Goal: Book appointment/travel/reservation

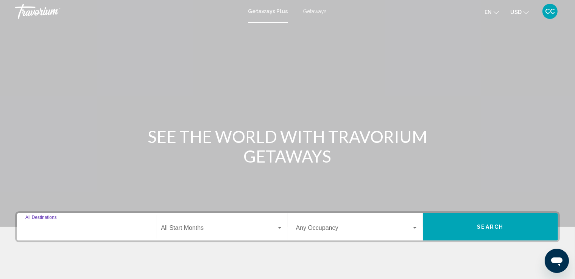
click at [128, 226] on input "Destination All Destinations" at bounding box center [86, 229] width 122 height 7
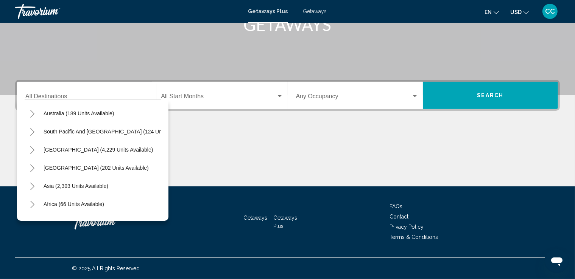
scroll to position [129, 0]
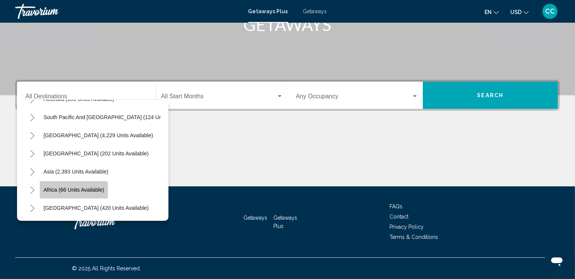
click at [55, 187] on span "Africa (66 units available)" at bounding box center [74, 190] width 61 height 6
type input "**********"
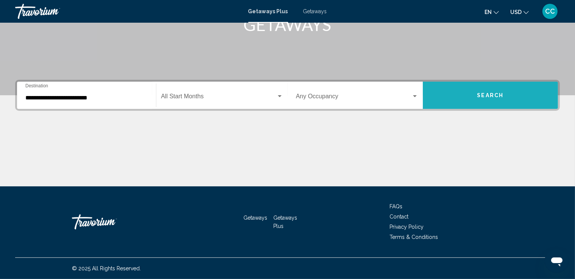
click at [486, 99] on button "Search" at bounding box center [490, 95] width 135 height 27
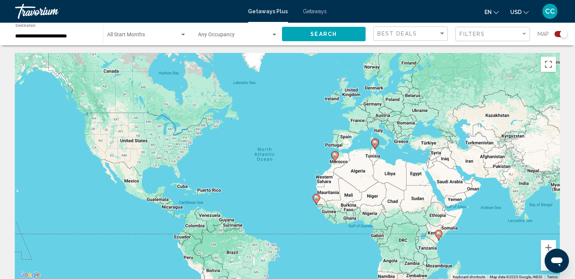
click at [439, 236] on image "Main content" at bounding box center [438, 234] width 5 height 5
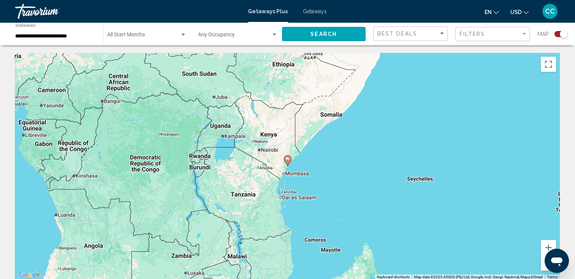
click at [287, 161] on image "Main content" at bounding box center [287, 159] width 5 height 5
type input "**********"
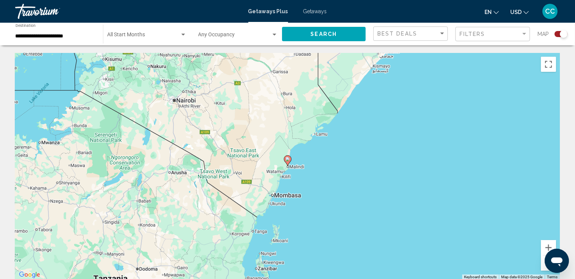
click at [287, 161] on image "Main content" at bounding box center [287, 159] width 5 height 5
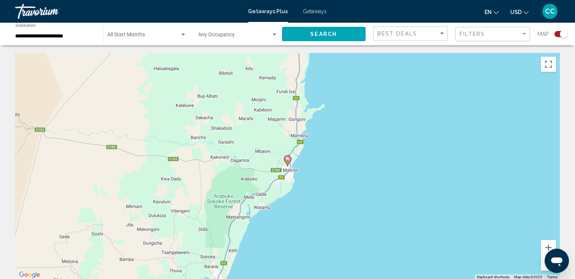
click at [287, 161] on image "Main content" at bounding box center [287, 159] width 5 height 5
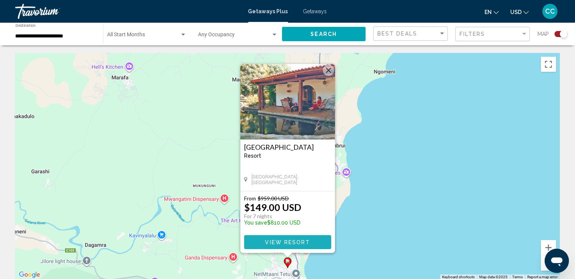
click at [310, 243] on button "View Resort" at bounding box center [287, 242] width 87 height 14
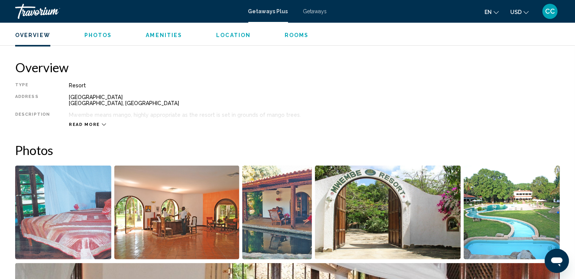
scroll to position [227, 0]
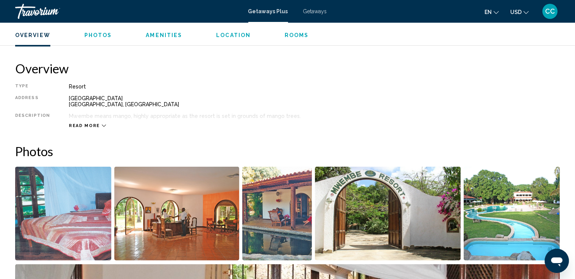
click at [100, 213] on img "Open full-screen image slider" at bounding box center [63, 214] width 96 height 94
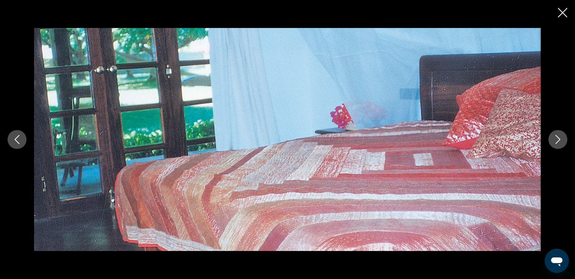
click at [555, 137] on icon "Next image" at bounding box center [557, 139] width 9 height 9
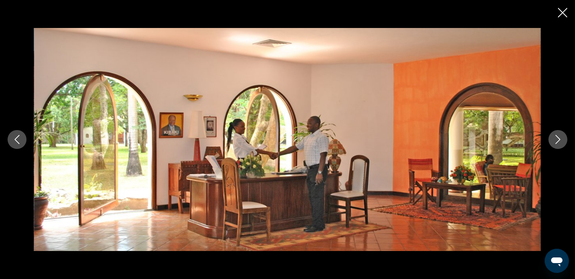
click at [555, 137] on icon "Next image" at bounding box center [557, 139] width 9 height 9
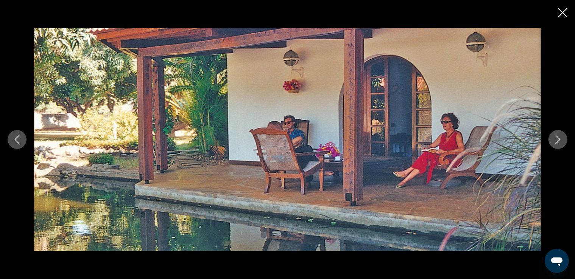
click at [555, 137] on icon "Next image" at bounding box center [557, 139] width 9 height 9
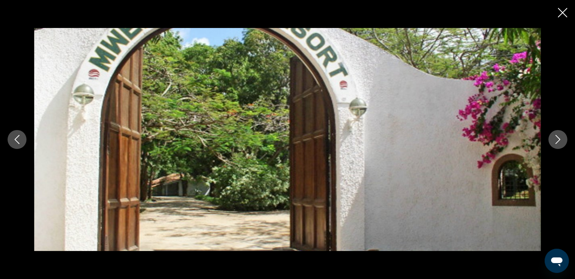
click at [555, 137] on icon "Next image" at bounding box center [557, 139] width 9 height 9
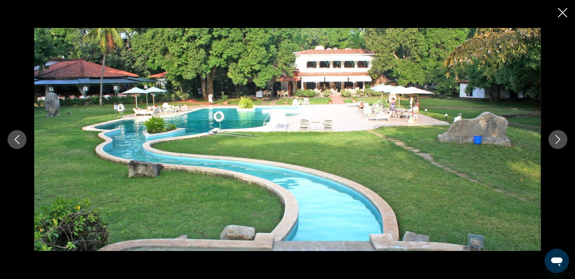
click at [555, 137] on icon "Next image" at bounding box center [557, 139] width 9 height 9
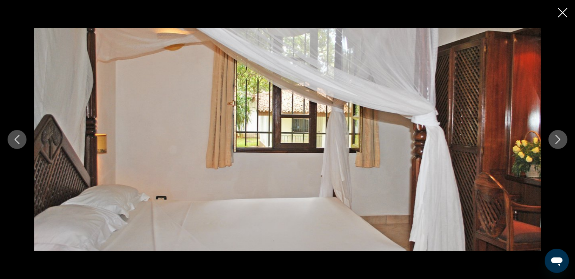
click at [555, 137] on icon "Next image" at bounding box center [557, 139] width 9 height 9
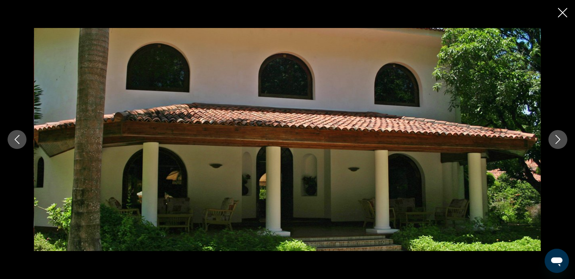
click at [555, 137] on icon "Next image" at bounding box center [557, 139] width 9 height 9
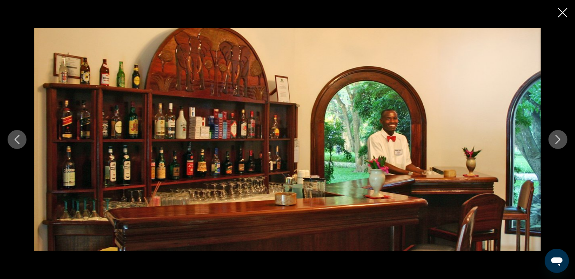
click at [555, 137] on icon "Next image" at bounding box center [557, 139] width 9 height 9
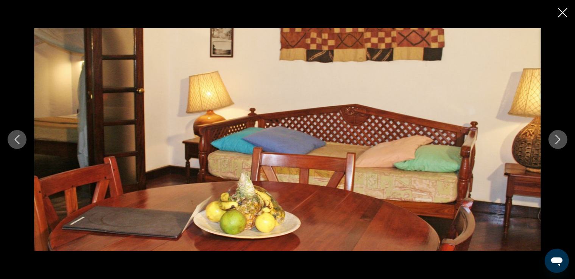
click at [555, 137] on icon "Next image" at bounding box center [557, 139] width 9 height 9
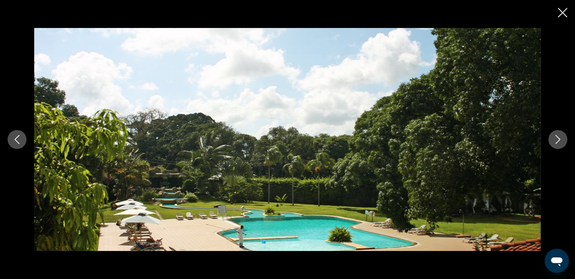
click at [555, 137] on icon "Next image" at bounding box center [557, 139] width 9 height 9
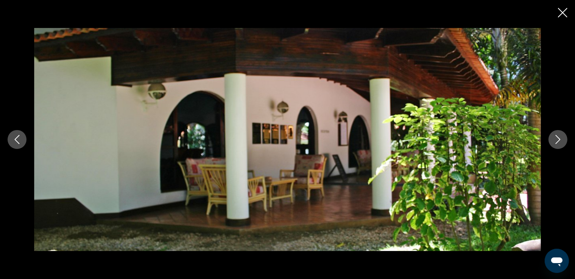
click at [555, 137] on icon "Next image" at bounding box center [557, 139] width 9 height 9
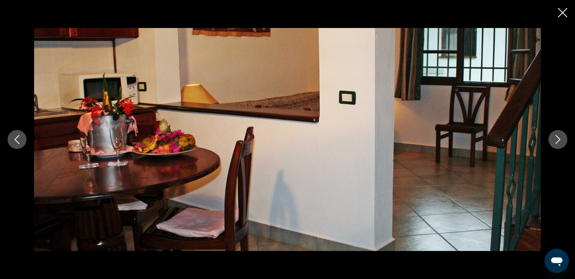
click at [555, 137] on icon "Next image" at bounding box center [557, 139] width 9 height 9
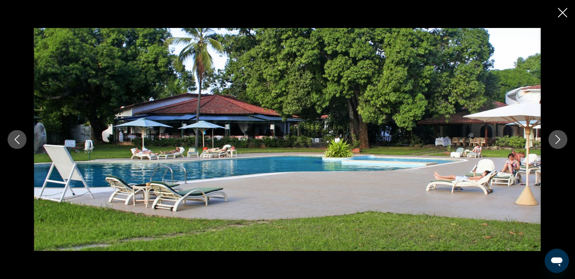
click at [555, 137] on icon "Next image" at bounding box center [557, 139] width 9 height 9
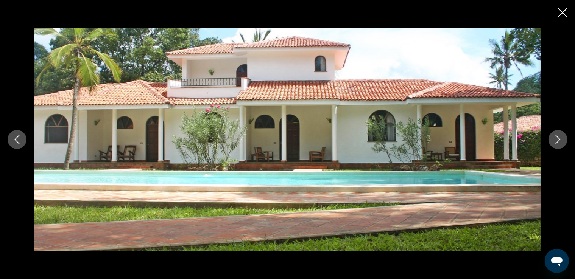
click at [555, 137] on icon "Next image" at bounding box center [557, 139] width 9 height 9
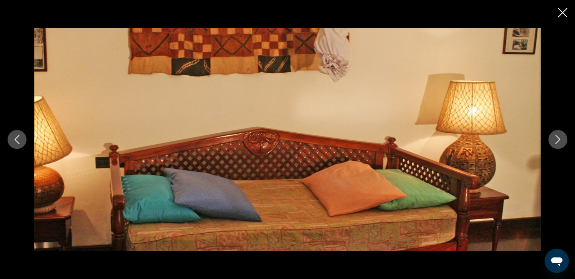
click at [555, 137] on icon "Next image" at bounding box center [557, 139] width 9 height 9
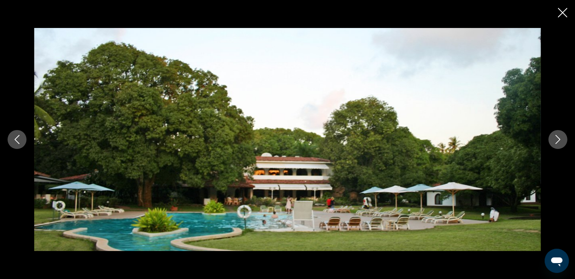
click at [555, 137] on icon "Next image" at bounding box center [557, 139] width 9 height 9
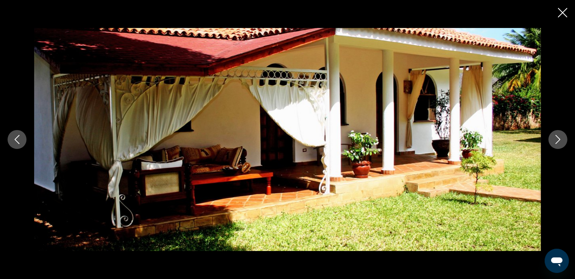
click at [555, 137] on icon "Next image" at bounding box center [557, 139] width 9 height 9
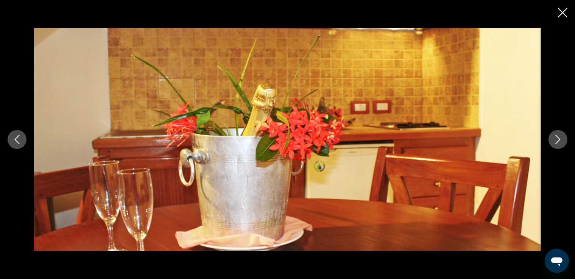
click at [556, 134] on button "Next image" at bounding box center [557, 139] width 19 height 19
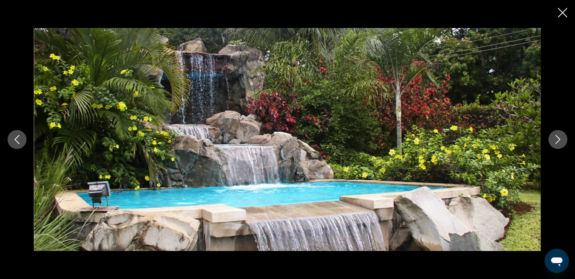
click at [556, 135] on icon "Next image" at bounding box center [557, 139] width 9 height 9
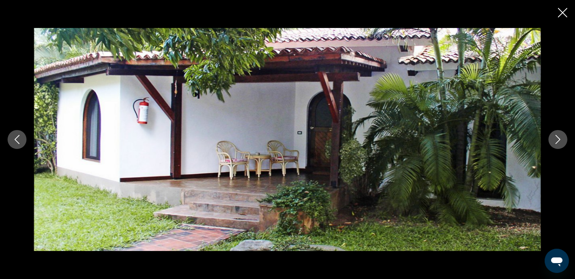
click at [556, 135] on icon "Next image" at bounding box center [557, 139] width 9 height 9
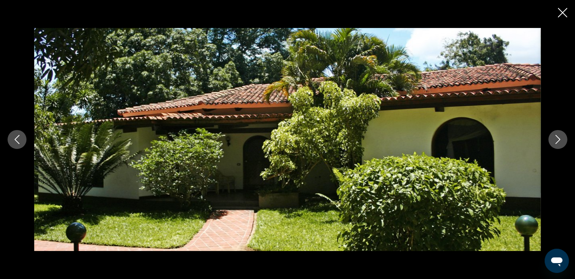
click at [556, 135] on icon "Next image" at bounding box center [557, 139] width 9 height 9
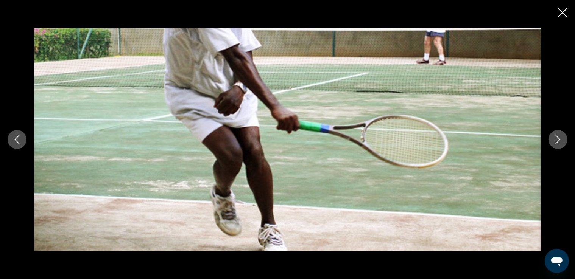
click at [556, 137] on icon "Next image" at bounding box center [557, 139] width 9 height 9
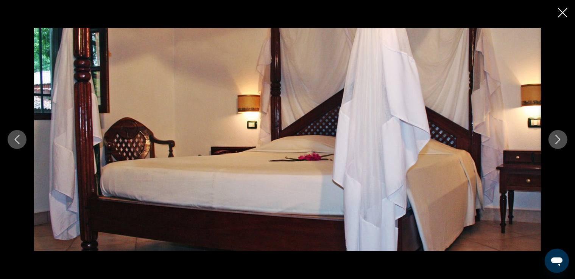
click at [556, 137] on icon "Next image" at bounding box center [557, 139] width 9 height 9
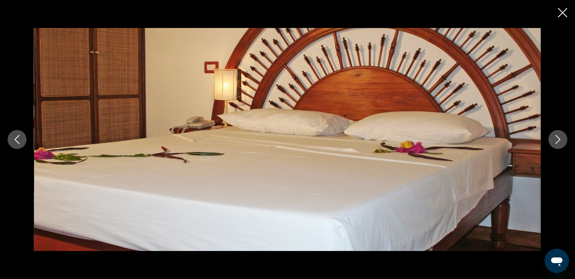
click at [556, 137] on icon "Next image" at bounding box center [557, 139] width 9 height 9
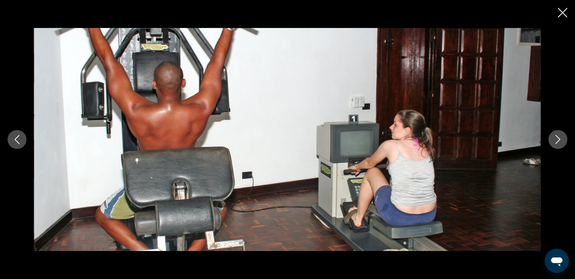
click at [556, 137] on icon "Next image" at bounding box center [557, 139] width 9 height 9
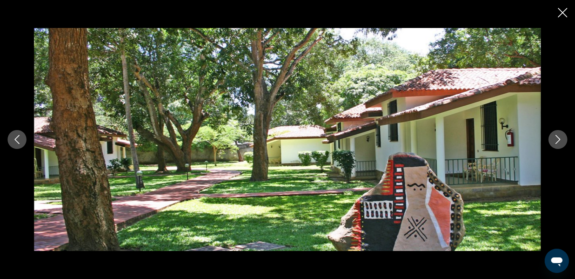
click at [556, 137] on icon "Next image" at bounding box center [557, 139] width 9 height 9
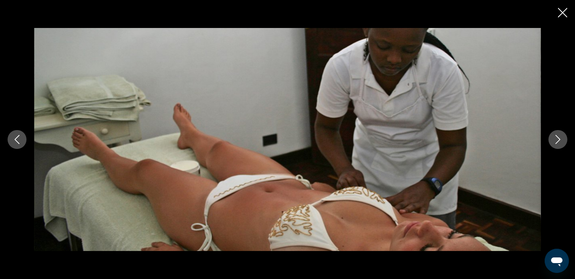
click at [558, 140] on icon "Next image" at bounding box center [557, 139] width 9 height 9
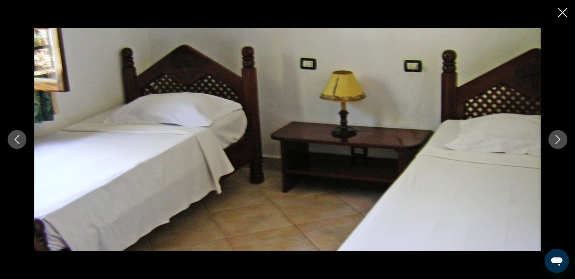
click at [558, 140] on icon "Next image" at bounding box center [557, 139] width 9 height 9
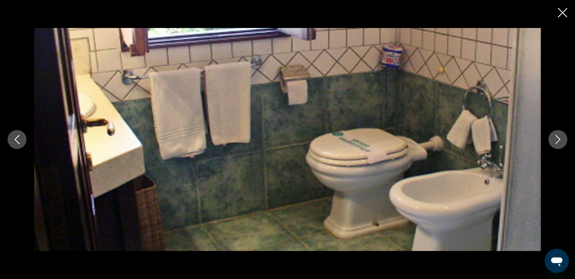
click at [558, 140] on icon "Next image" at bounding box center [557, 139] width 9 height 9
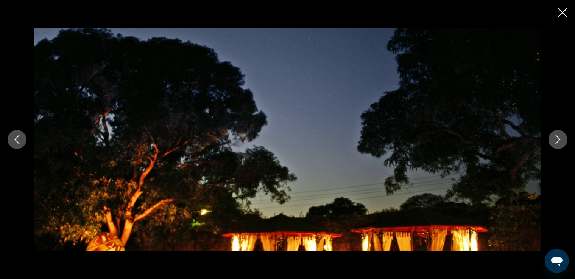
click at [558, 140] on icon "Next image" at bounding box center [557, 139] width 9 height 9
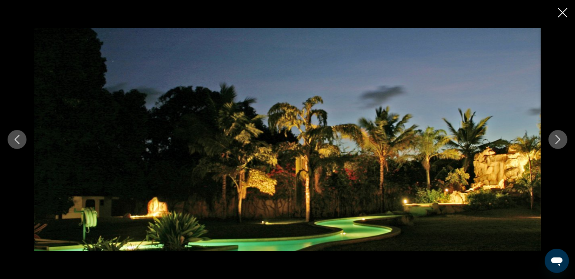
click at [558, 140] on icon "Next image" at bounding box center [557, 139] width 9 height 9
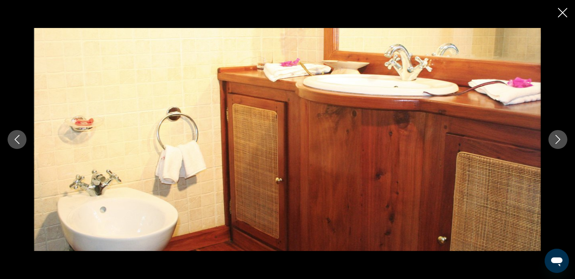
click at [558, 140] on icon "Next image" at bounding box center [557, 139] width 9 height 9
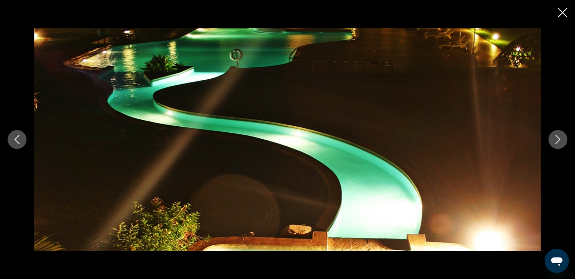
click at [558, 140] on icon "Next image" at bounding box center [557, 139] width 9 height 9
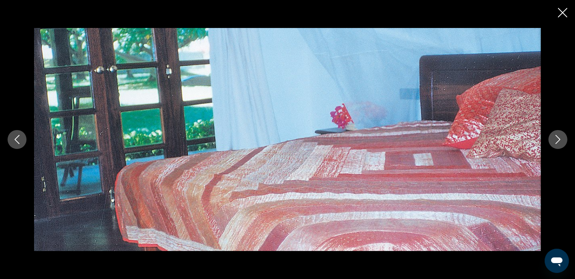
click at [566, 12] on icon "Close slideshow" at bounding box center [562, 12] width 9 height 9
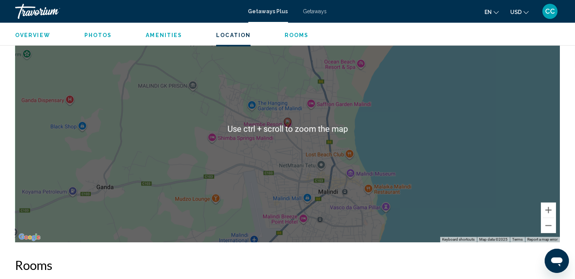
scroll to position [984, 0]
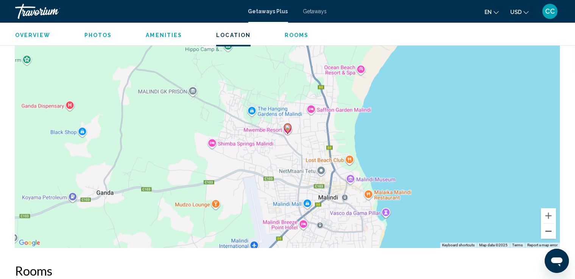
click at [548, 232] on button "Zoom out" at bounding box center [548, 231] width 15 height 15
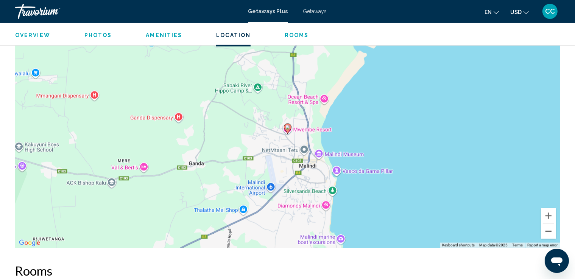
click at [548, 232] on button "Zoom out" at bounding box center [548, 231] width 15 height 15
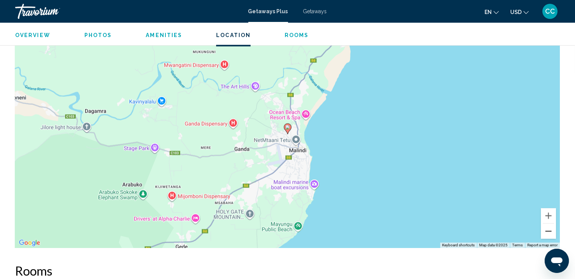
click at [548, 232] on button "Zoom out" at bounding box center [548, 231] width 15 height 15
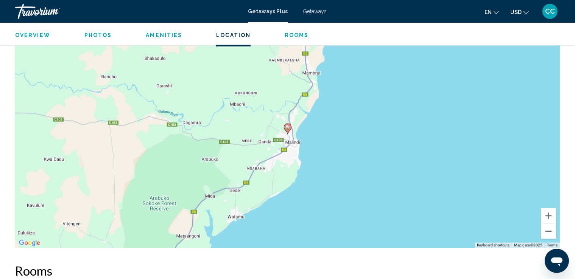
click at [548, 232] on button "Zoom out" at bounding box center [548, 231] width 15 height 15
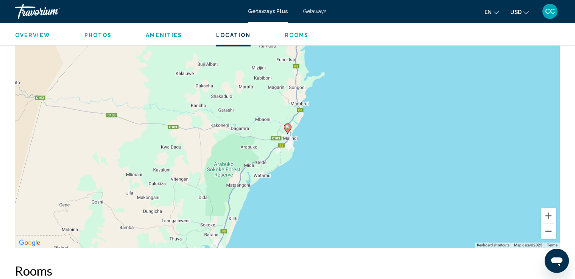
click at [548, 232] on button "Zoom out" at bounding box center [548, 231] width 15 height 15
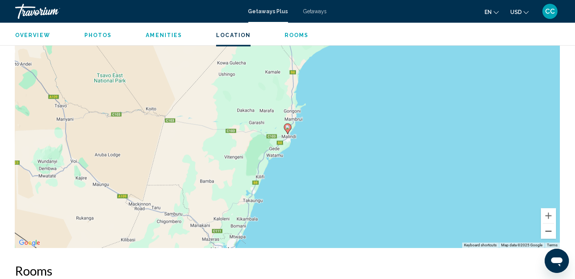
click at [548, 232] on button "Zoom out" at bounding box center [548, 231] width 15 height 15
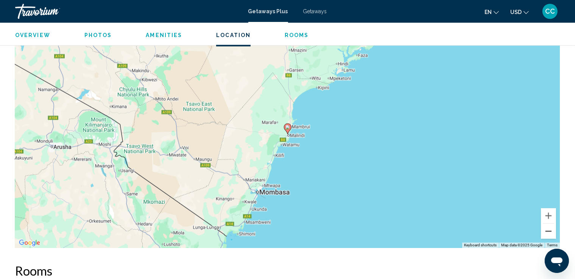
click at [548, 232] on button "Zoom out" at bounding box center [548, 231] width 15 height 15
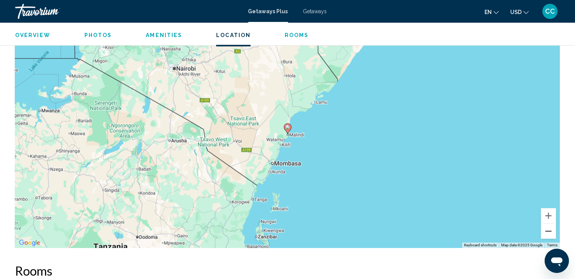
click at [548, 232] on button "Zoom out" at bounding box center [548, 231] width 15 height 15
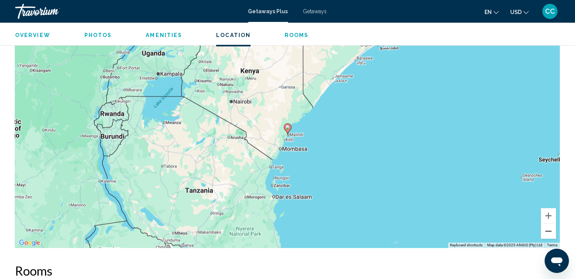
click at [548, 232] on button "Zoom out" at bounding box center [548, 231] width 15 height 15
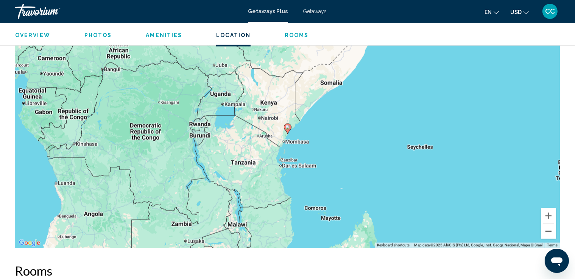
click at [548, 232] on button "Zoom out" at bounding box center [548, 231] width 15 height 15
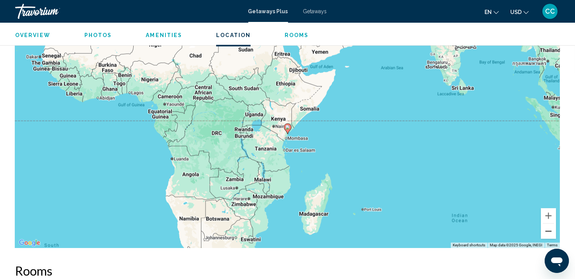
click at [548, 232] on button "Zoom out" at bounding box center [548, 231] width 15 height 15
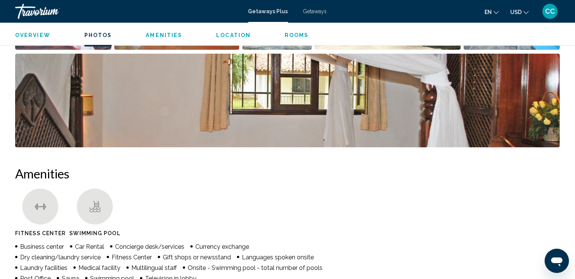
scroll to position [416, 0]
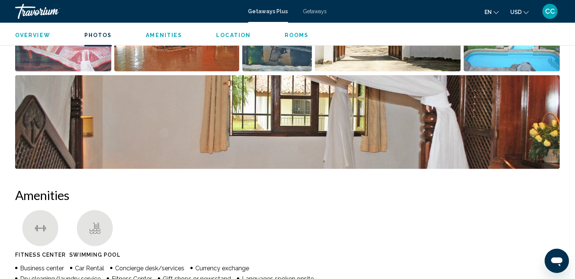
click at [236, 34] on span "Location" at bounding box center [233, 35] width 34 height 6
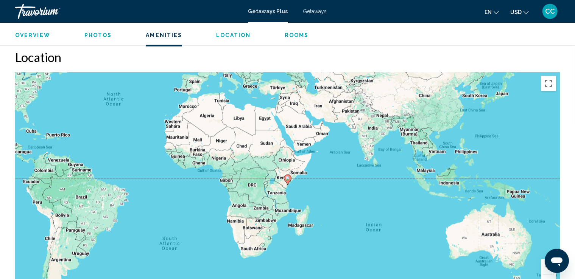
scroll to position [937, 0]
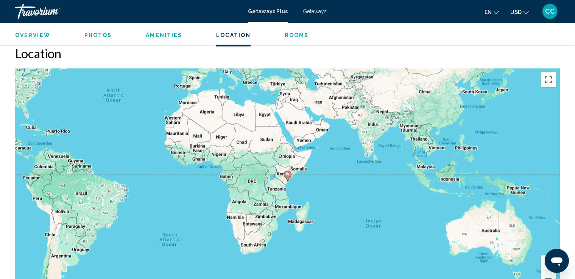
click at [290, 34] on span "Rooms" at bounding box center [297, 35] width 24 height 6
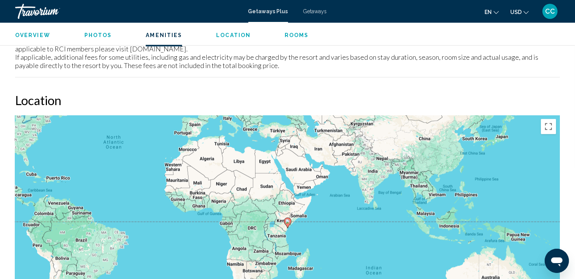
scroll to position [886, 0]
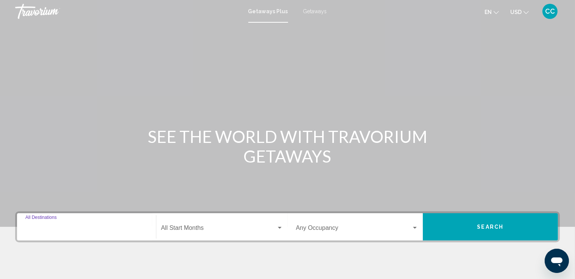
click at [101, 226] on input "Destination All Destinations" at bounding box center [86, 229] width 122 height 7
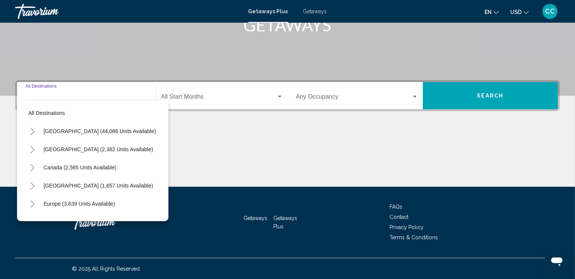
scroll to position [132, 0]
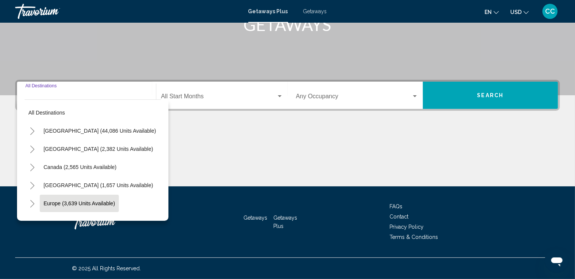
click at [92, 203] on span "Europe (3,639 units available)" at bounding box center [80, 204] width 72 height 6
type input "**********"
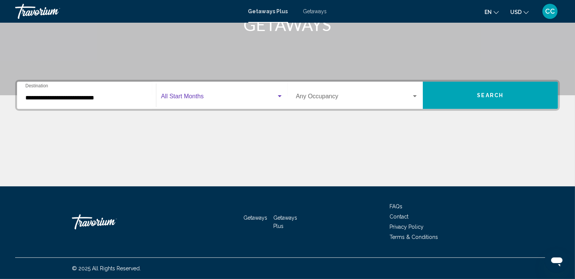
click at [278, 96] on div "Search widget" at bounding box center [280, 96] width 4 height 2
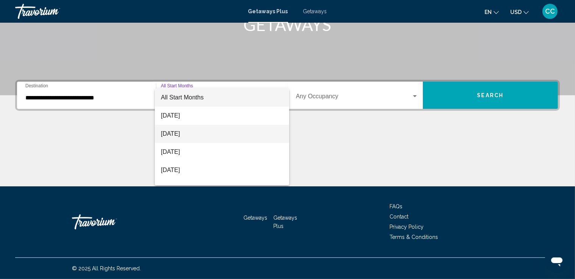
click at [203, 132] on span "[DATE]" at bounding box center [222, 134] width 122 height 18
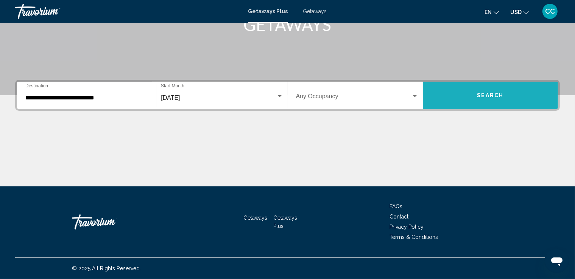
click at [486, 96] on span "Search" at bounding box center [490, 96] width 26 height 6
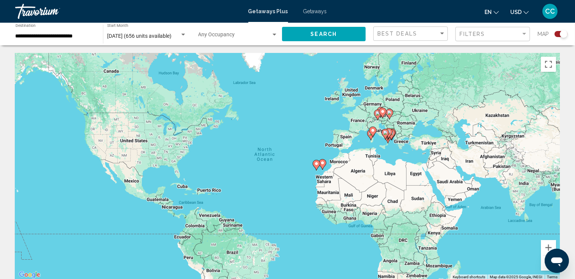
click at [317, 167] on icon "Main content" at bounding box center [316, 165] width 7 height 10
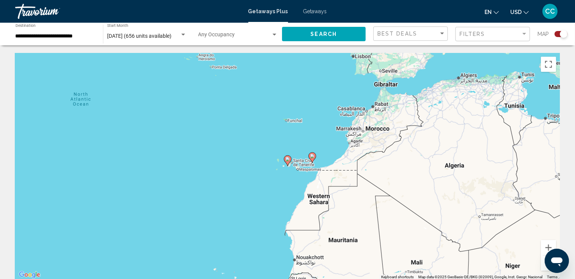
click at [313, 160] on icon "Main content" at bounding box center [311, 158] width 7 height 10
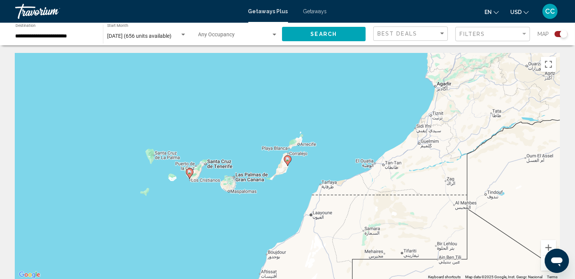
click at [189, 175] on icon "Main content" at bounding box center [189, 174] width 7 height 10
type input "**********"
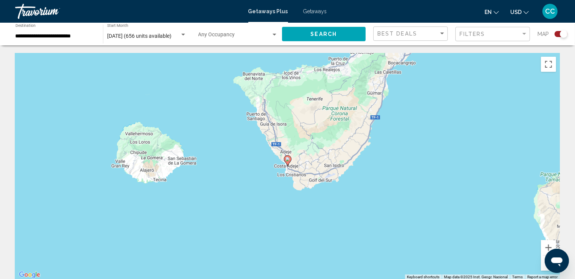
click at [287, 162] on icon "Main content" at bounding box center [287, 161] width 7 height 10
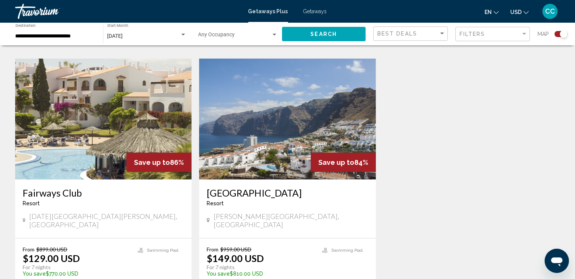
scroll to position [492, 0]
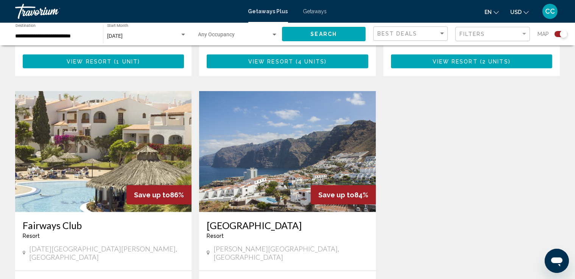
click at [89, 118] on img "Main content" at bounding box center [103, 151] width 176 height 121
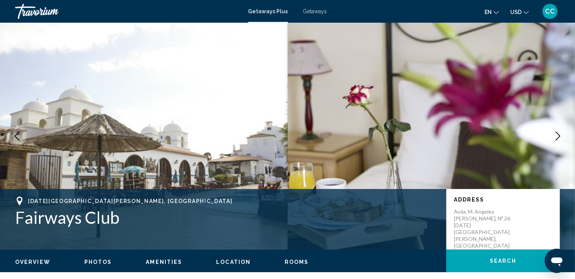
click at [553, 136] on button "Next image" at bounding box center [557, 136] width 19 height 19
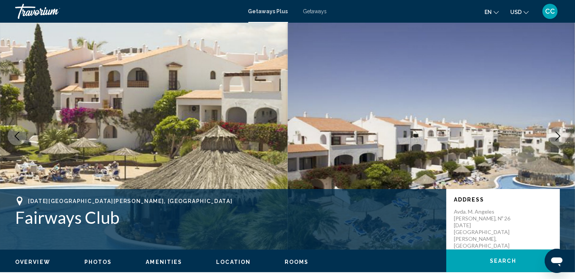
click at [553, 136] on button "Next image" at bounding box center [557, 136] width 19 height 19
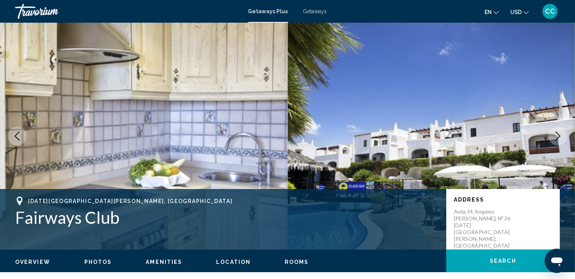
click at [553, 136] on button "Next image" at bounding box center [557, 136] width 19 height 19
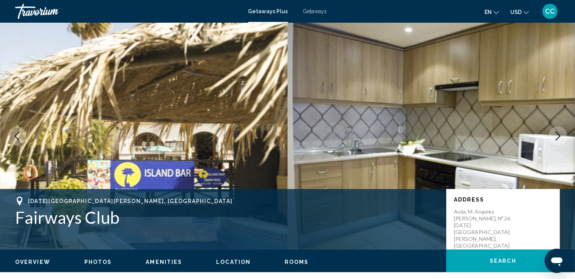
click at [553, 136] on button "Next image" at bounding box center [557, 136] width 19 height 19
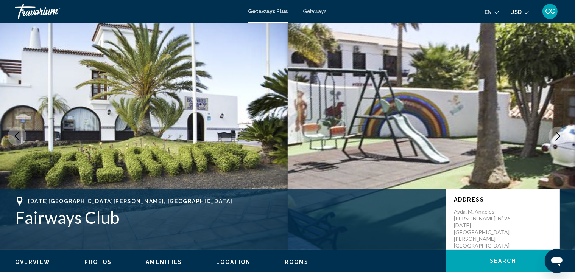
click at [553, 136] on button "Next image" at bounding box center [557, 136] width 19 height 19
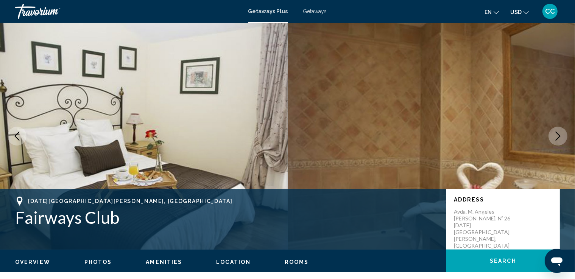
click at [553, 136] on button "Next image" at bounding box center [557, 136] width 19 height 19
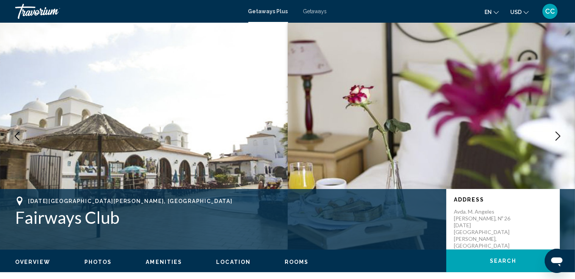
click at [270, 11] on span "Getaways Plus" at bounding box center [268, 11] width 40 height 6
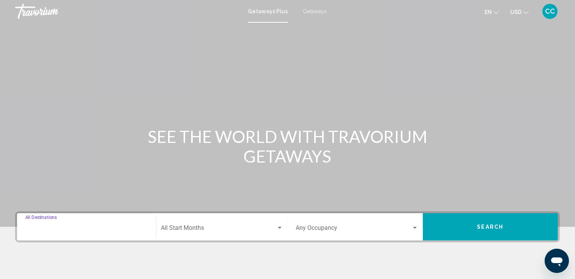
click at [95, 229] on input "Destination All Destinations" at bounding box center [86, 229] width 122 height 7
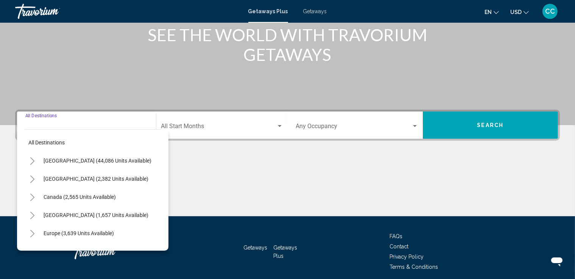
scroll to position [132, 0]
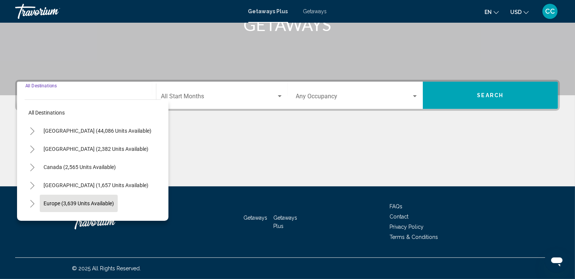
click at [88, 204] on span "Europe (3,639 units available)" at bounding box center [79, 204] width 70 height 6
type input "**********"
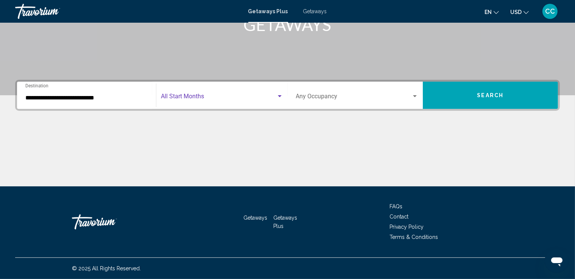
click at [279, 94] on div "Search widget" at bounding box center [279, 96] width 7 height 6
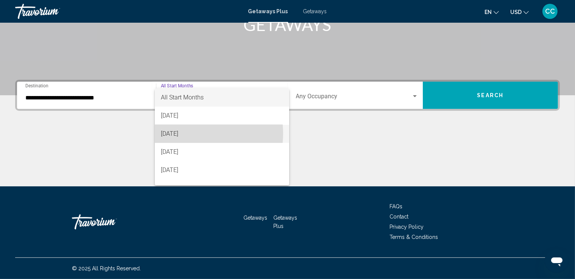
click at [190, 134] on span "[DATE]" at bounding box center [222, 134] width 122 height 18
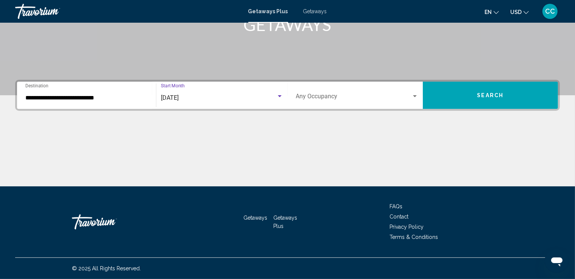
click at [464, 95] on button "Search" at bounding box center [490, 95] width 135 height 27
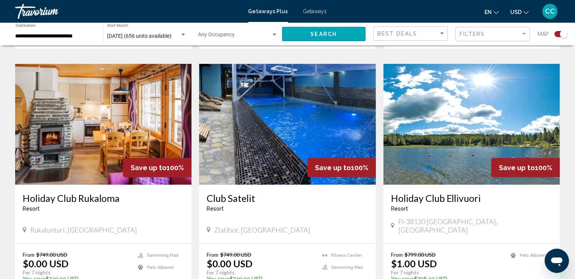
scroll to position [773, 0]
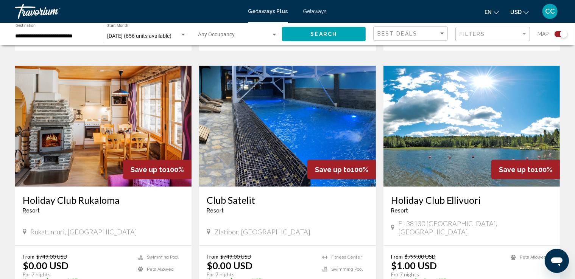
click at [299, 98] on img "Main content" at bounding box center [287, 126] width 176 height 121
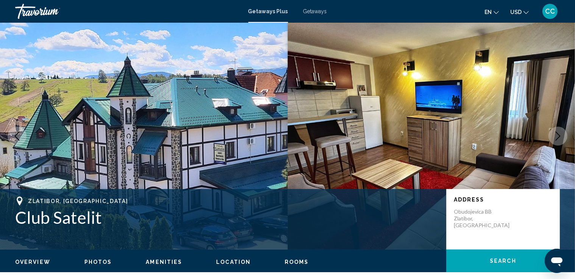
click at [557, 139] on icon "Next image" at bounding box center [558, 136] width 5 height 9
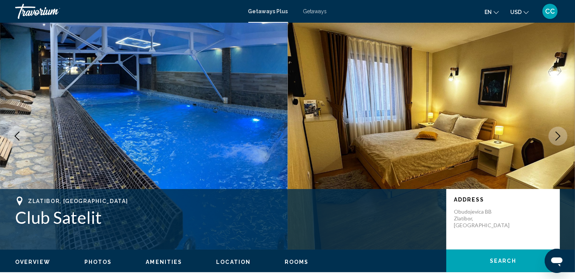
click at [556, 135] on icon "Next image" at bounding box center [557, 136] width 9 height 9
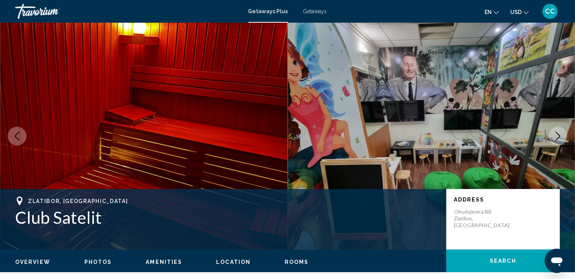
click at [556, 135] on icon "Next image" at bounding box center [557, 136] width 9 height 9
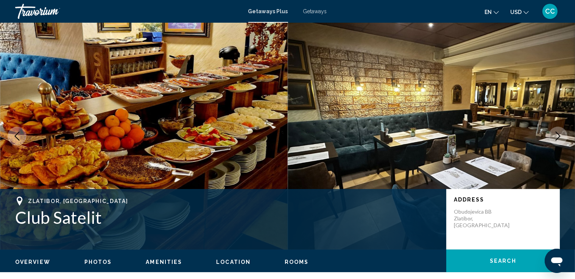
click at [556, 135] on icon "Next image" at bounding box center [557, 136] width 9 height 9
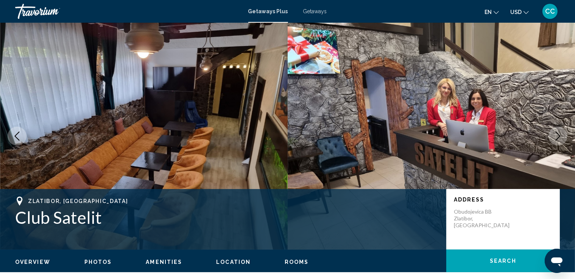
click at [556, 135] on icon "Next image" at bounding box center [557, 136] width 9 height 9
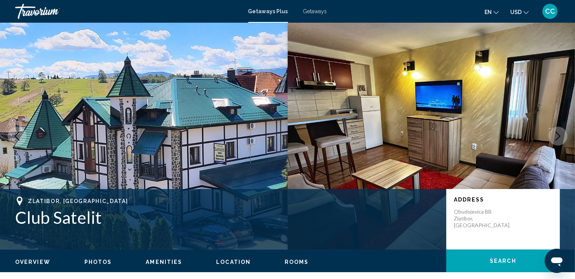
click at [556, 135] on icon "Next image" at bounding box center [557, 136] width 9 height 9
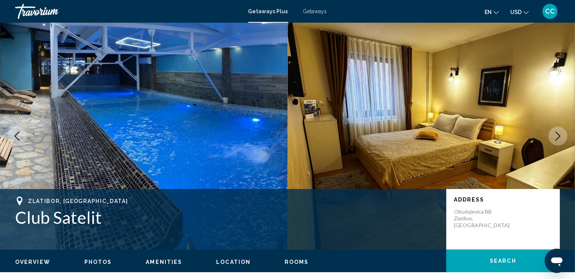
click at [556, 135] on icon "Next image" at bounding box center [557, 136] width 9 height 9
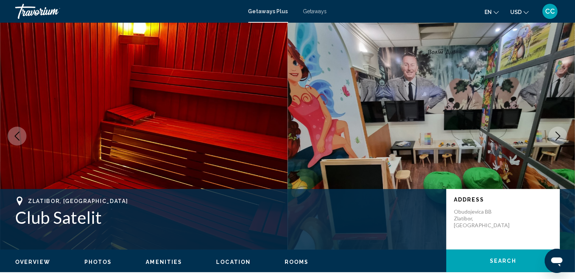
click at [556, 135] on icon "Next image" at bounding box center [557, 136] width 9 height 9
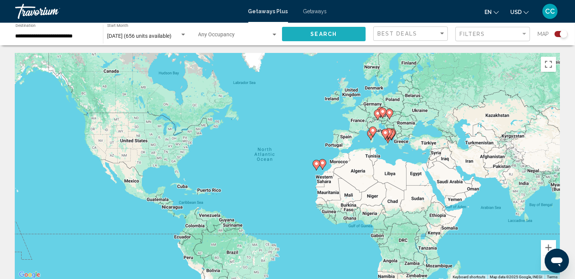
click at [327, 35] on span "Search" at bounding box center [323, 34] width 26 height 6
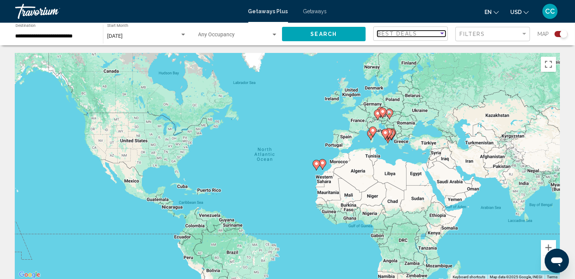
click at [442, 33] on div "Sort by" at bounding box center [442, 34] width 4 height 2
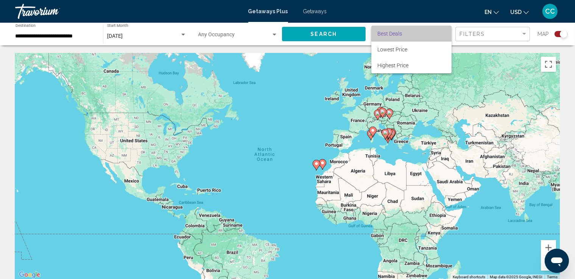
click at [416, 36] on span "Best Deals" at bounding box center [411, 34] width 68 height 16
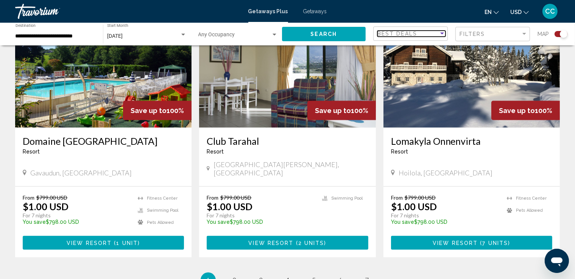
scroll to position [1103, 0]
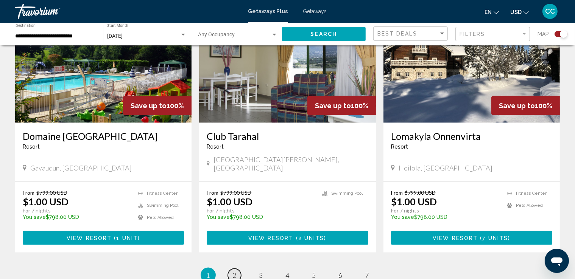
click at [231, 269] on link "page 2" at bounding box center [234, 275] width 13 height 13
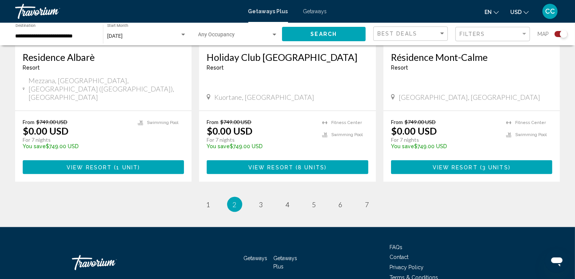
scroll to position [1188, 0]
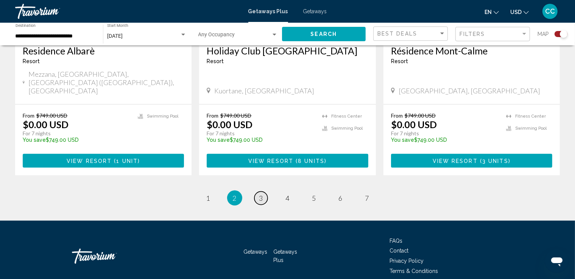
click at [259, 194] on span "3" at bounding box center [261, 198] width 4 height 8
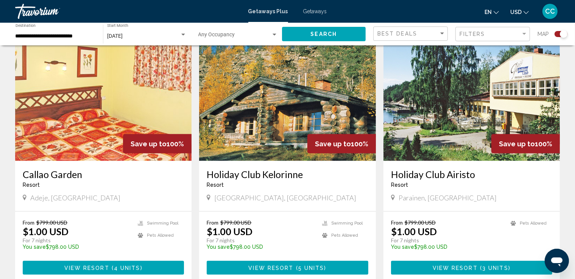
scroll to position [1136, 0]
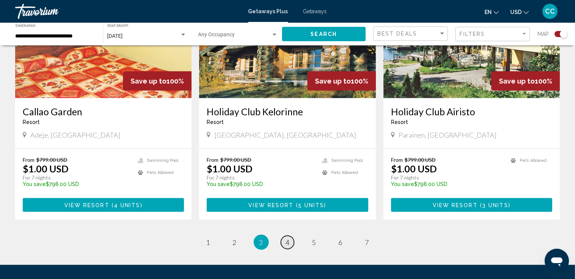
click at [287, 238] on span "4" at bounding box center [288, 242] width 4 height 8
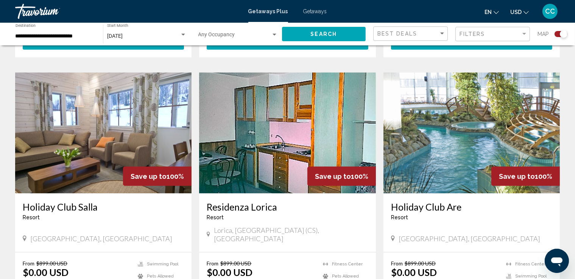
scroll to position [1060, 0]
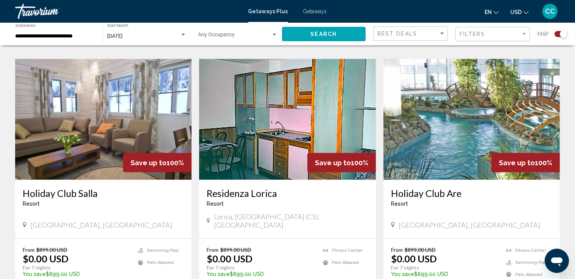
click at [478, 113] on img "Main content" at bounding box center [471, 119] width 176 height 121
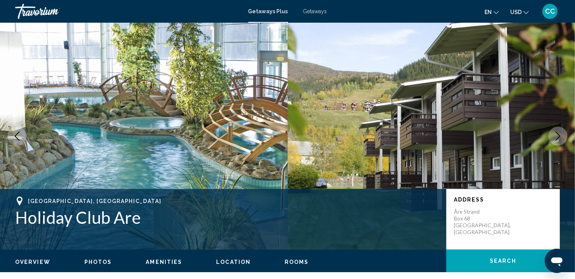
click at [557, 137] on icon "Next image" at bounding box center [557, 136] width 9 height 9
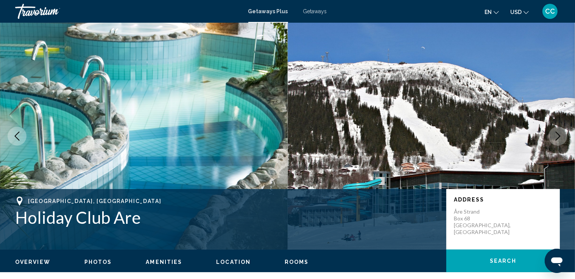
click at [556, 134] on icon "Next image" at bounding box center [557, 136] width 9 height 9
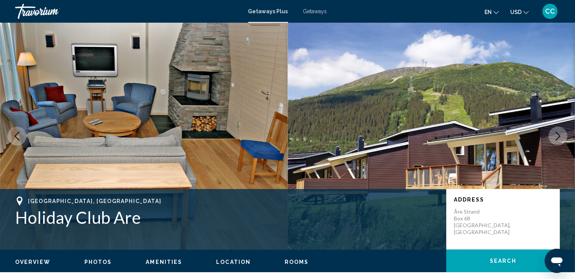
click at [556, 134] on icon "Next image" at bounding box center [557, 136] width 9 height 9
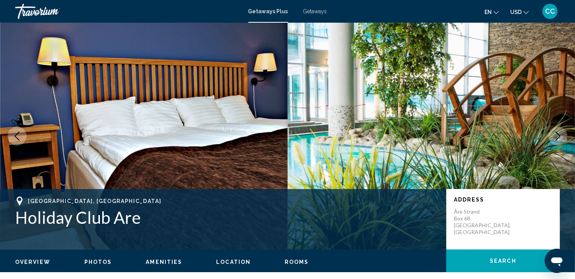
click at [556, 134] on icon "Next image" at bounding box center [557, 136] width 9 height 9
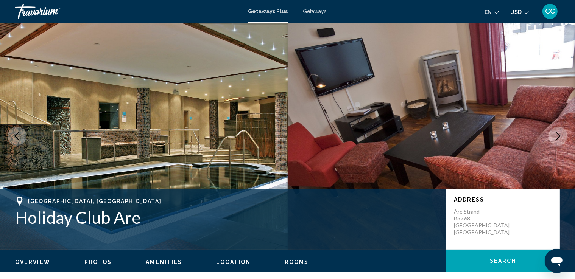
click at [556, 134] on icon "Next image" at bounding box center [557, 136] width 9 height 9
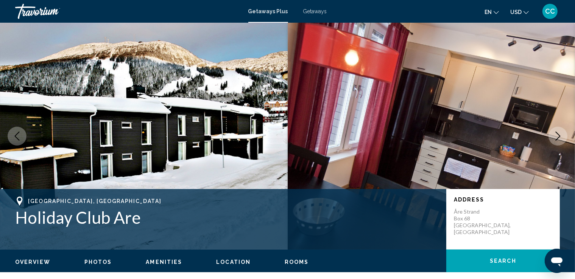
click at [556, 134] on icon "Next image" at bounding box center [557, 136] width 9 height 9
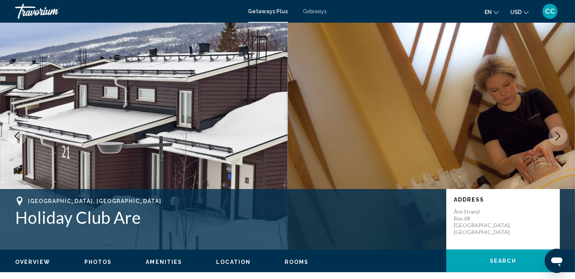
click at [556, 134] on icon "Next image" at bounding box center [557, 136] width 9 height 9
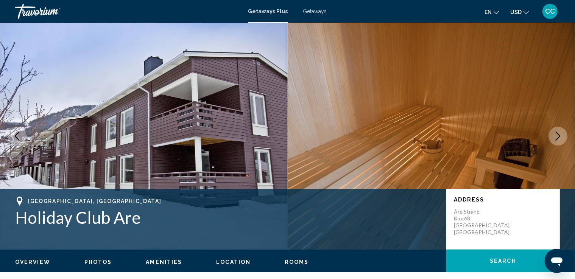
click at [556, 134] on icon "Next image" at bounding box center [557, 136] width 9 height 9
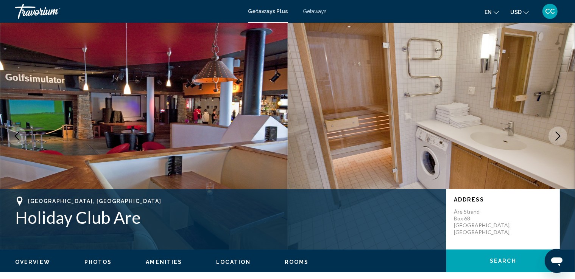
click at [556, 134] on icon "Next image" at bounding box center [557, 136] width 9 height 9
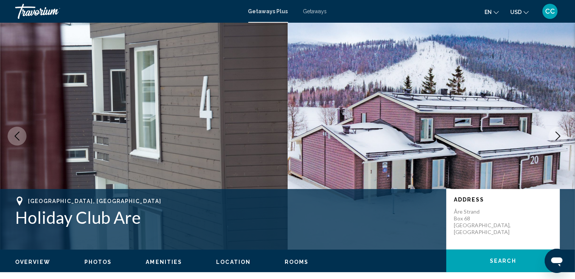
click at [556, 134] on icon "Next image" at bounding box center [557, 136] width 9 height 9
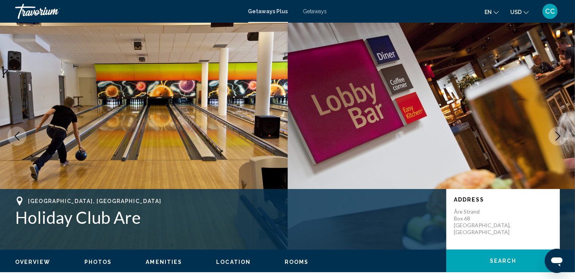
click at [556, 134] on icon "Next image" at bounding box center [557, 136] width 9 height 9
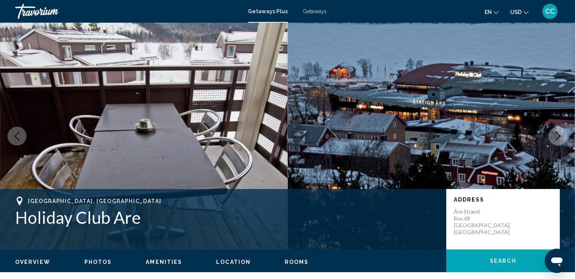
click at [556, 134] on icon "Next image" at bounding box center [557, 136] width 9 height 9
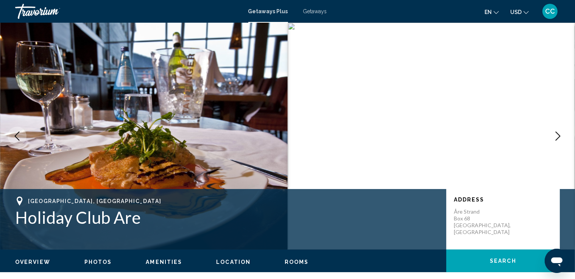
click at [556, 134] on icon "Next image" at bounding box center [557, 136] width 9 height 9
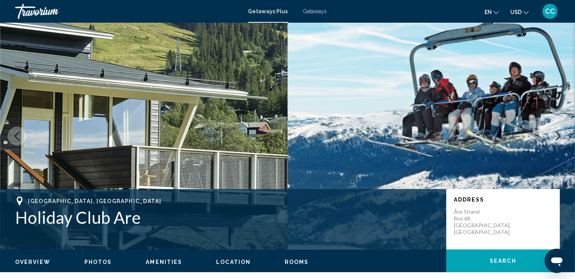
click at [556, 134] on icon "Next image" at bounding box center [557, 136] width 9 height 9
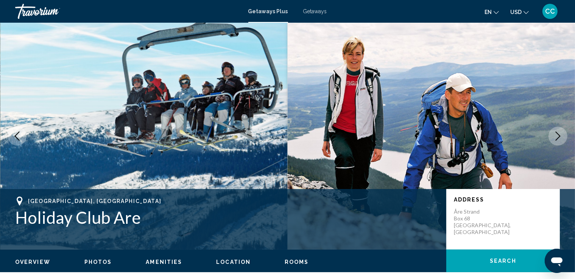
click at [556, 134] on icon "Next image" at bounding box center [557, 136] width 9 height 9
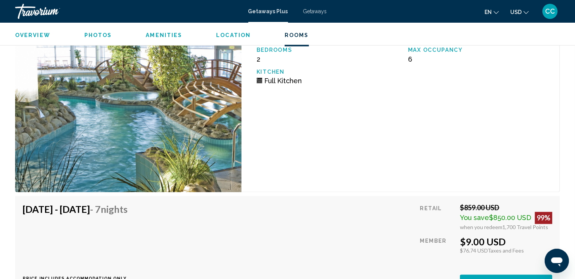
scroll to position [1287, 0]
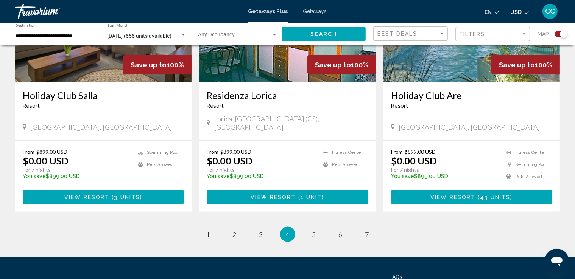
scroll to position [1173, 0]
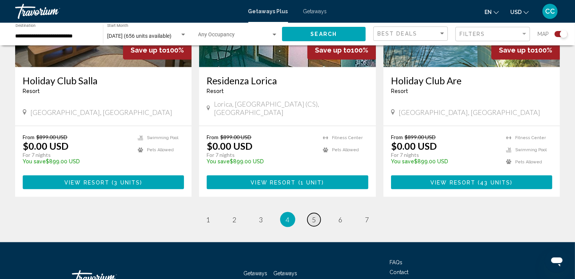
click at [315, 216] on span "5" at bounding box center [314, 220] width 4 height 8
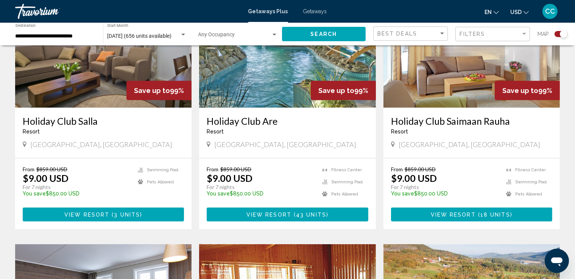
scroll to position [341, 0]
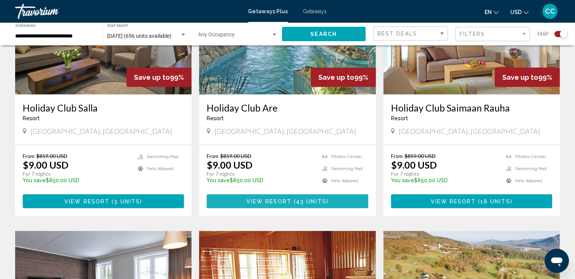
click at [293, 200] on span "Main content" at bounding box center [292, 202] width 2 height 6
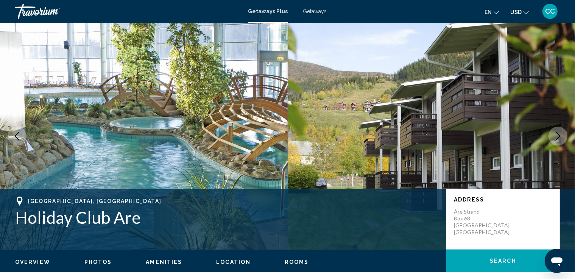
click at [555, 134] on icon "Next image" at bounding box center [557, 136] width 9 height 9
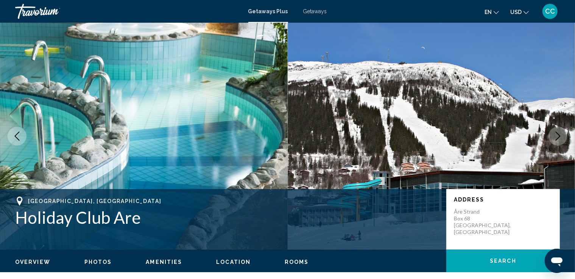
click at [555, 134] on icon "Next image" at bounding box center [557, 136] width 9 height 9
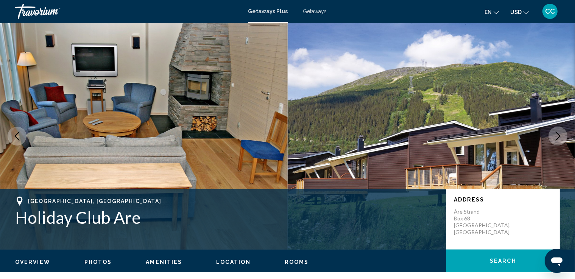
click at [555, 134] on icon "Next image" at bounding box center [557, 136] width 9 height 9
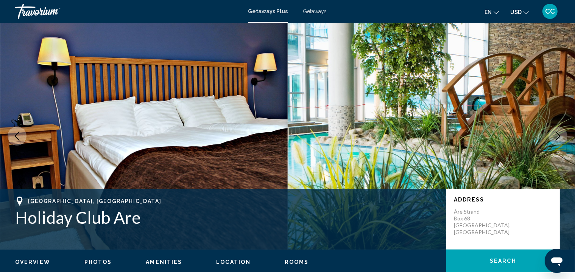
click at [555, 134] on icon "Next image" at bounding box center [557, 136] width 9 height 9
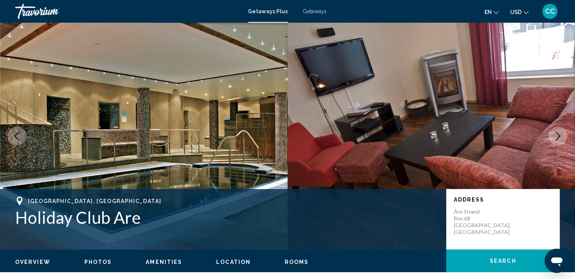
click at [555, 134] on icon "Next image" at bounding box center [557, 136] width 9 height 9
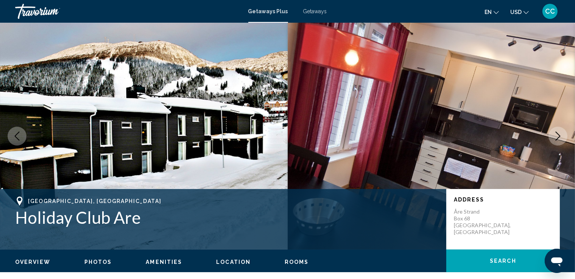
click at [555, 134] on icon "Next image" at bounding box center [557, 136] width 9 height 9
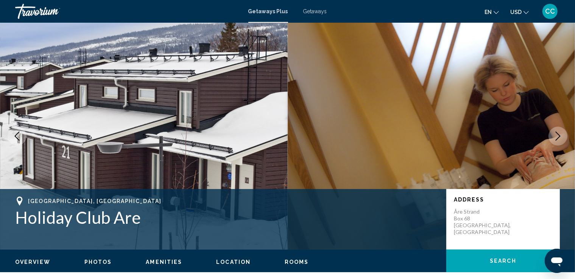
click at [555, 134] on icon "Next image" at bounding box center [557, 136] width 9 height 9
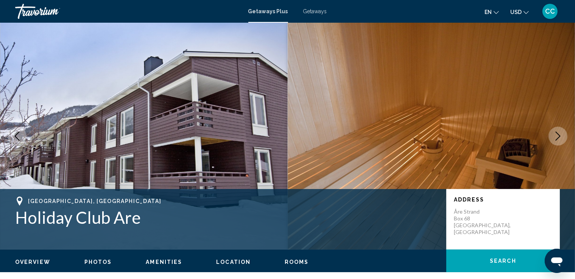
click at [552, 132] on button "Next image" at bounding box center [557, 136] width 19 height 19
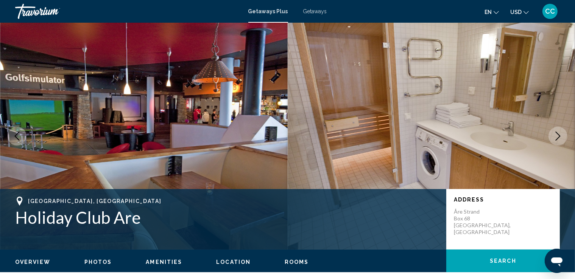
click at [558, 134] on icon "Next image" at bounding box center [558, 136] width 5 height 9
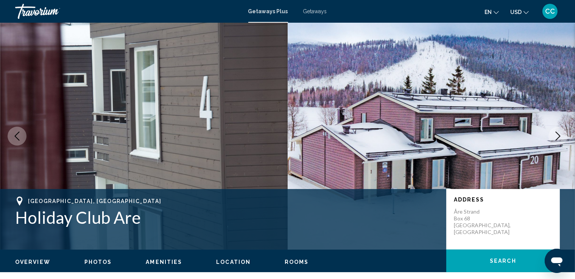
click at [558, 134] on icon "Next image" at bounding box center [558, 136] width 5 height 9
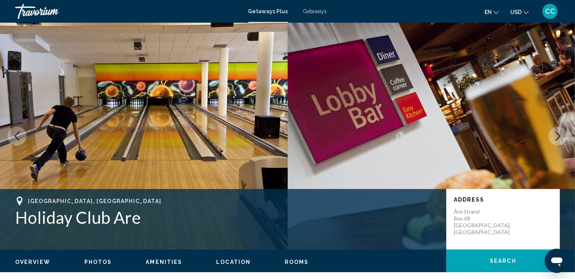
click at [558, 134] on icon "Next image" at bounding box center [558, 136] width 5 height 9
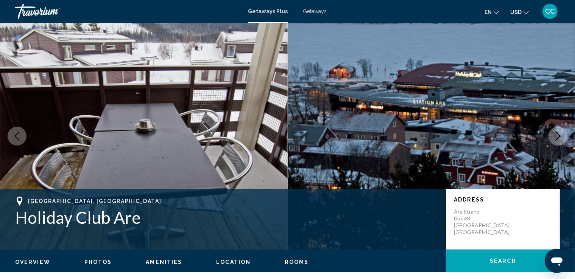
click at [558, 134] on icon "Next image" at bounding box center [558, 136] width 5 height 9
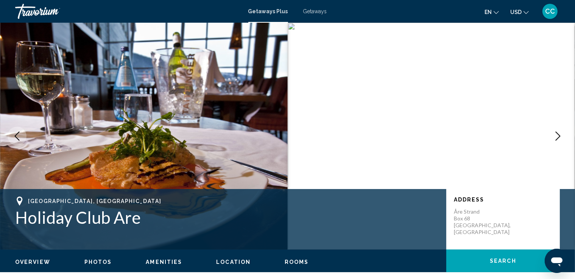
click at [556, 132] on icon "Next image" at bounding box center [558, 136] width 5 height 9
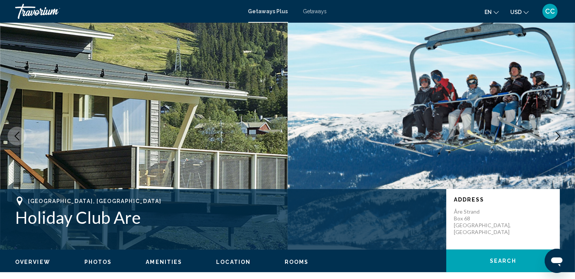
click at [556, 132] on icon "Next image" at bounding box center [558, 136] width 5 height 9
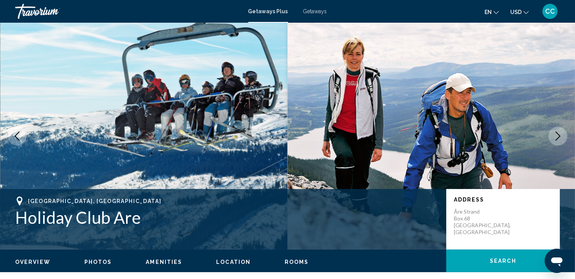
click at [556, 132] on icon "Next image" at bounding box center [558, 136] width 5 height 9
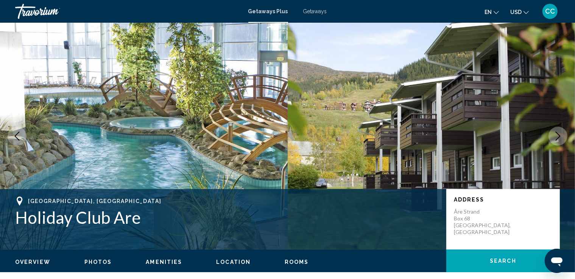
click at [556, 132] on icon "Next image" at bounding box center [558, 136] width 5 height 9
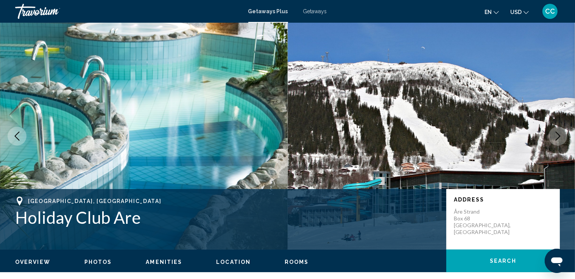
click at [556, 132] on icon "Next image" at bounding box center [558, 136] width 5 height 9
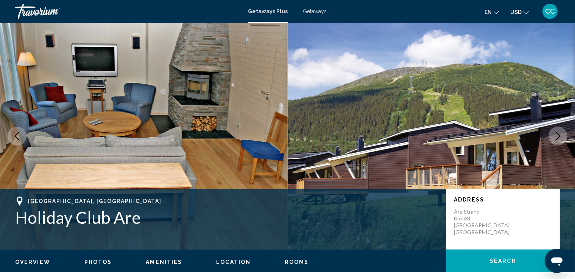
click at [556, 132] on icon "Next image" at bounding box center [558, 136] width 5 height 9
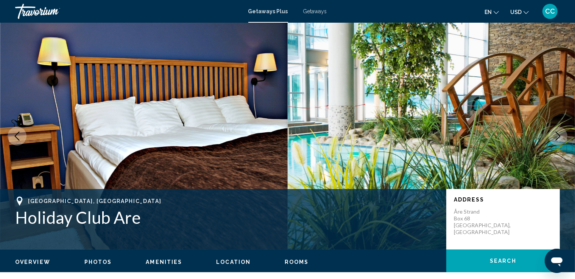
click at [556, 132] on icon "Next image" at bounding box center [558, 136] width 5 height 9
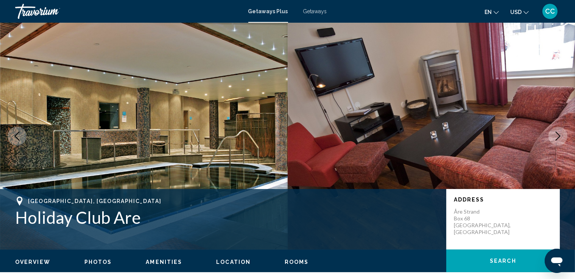
click at [556, 132] on icon "Next image" at bounding box center [558, 136] width 5 height 9
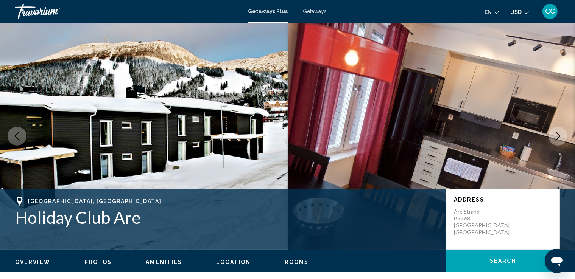
click at [556, 132] on icon "Next image" at bounding box center [558, 136] width 5 height 9
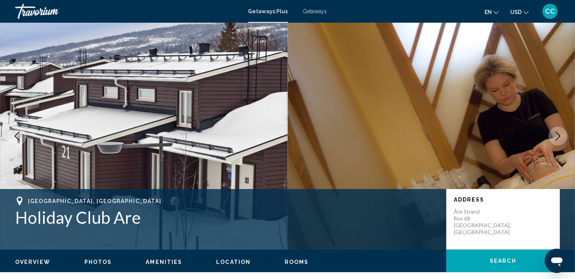
click at [556, 132] on icon "Next image" at bounding box center [558, 136] width 5 height 9
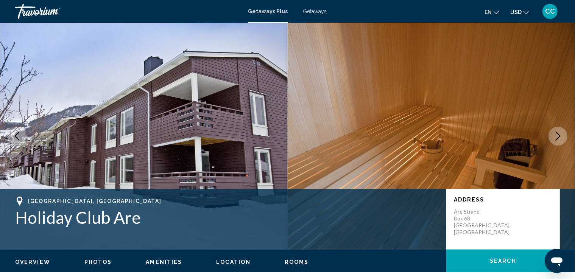
click at [556, 132] on icon "Next image" at bounding box center [558, 136] width 5 height 9
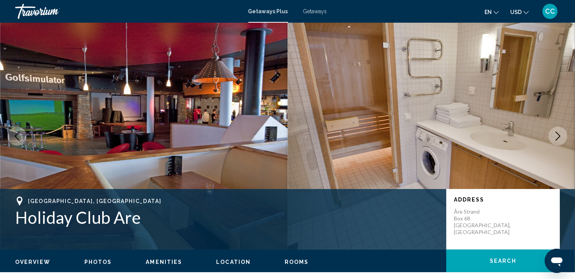
click at [556, 132] on icon "Next image" at bounding box center [558, 136] width 5 height 9
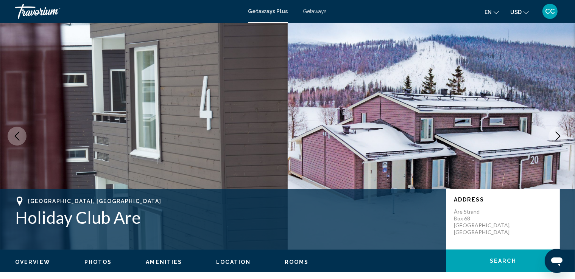
click at [556, 132] on icon "Next image" at bounding box center [558, 136] width 5 height 9
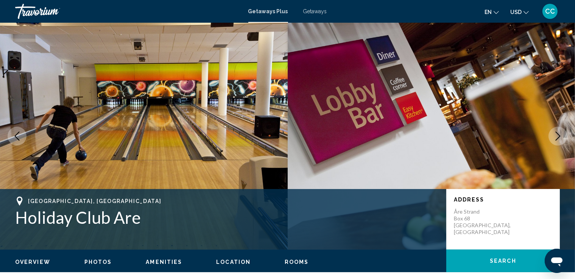
click at [556, 132] on icon "Next image" at bounding box center [558, 136] width 5 height 9
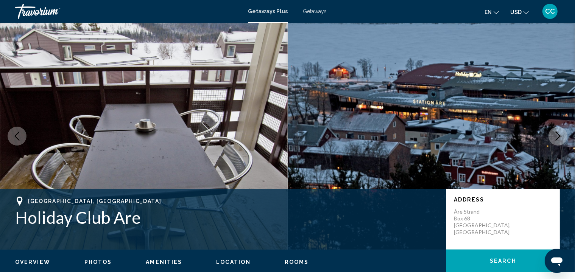
click at [556, 132] on icon "Next image" at bounding box center [558, 136] width 5 height 9
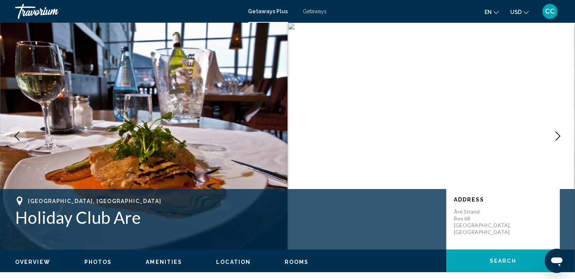
click at [556, 132] on icon "Next image" at bounding box center [558, 136] width 5 height 9
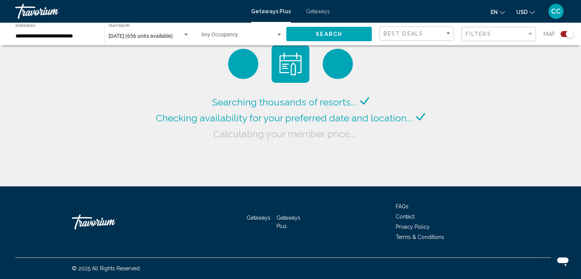
click at [186, 37] on div "Search widget" at bounding box center [186, 35] width 7 height 6
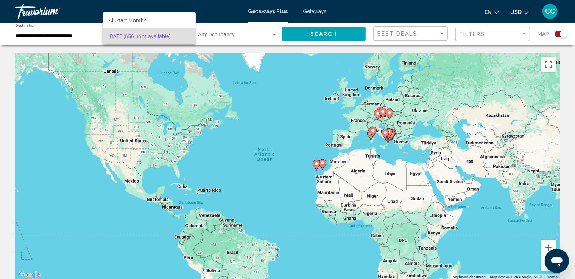
click at [190, 36] on span "September 2025 (656 units available)" at bounding box center [149, 36] width 81 height 16
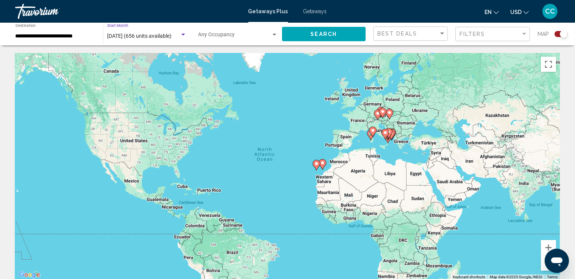
click at [183, 33] on div "Search widget" at bounding box center [183, 35] width 7 height 6
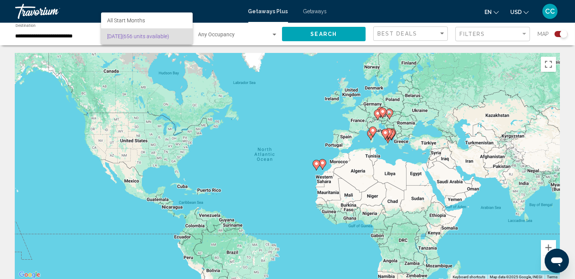
click at [185, 36] on span "September 2025 (656 units available)" at bounding box center [146, 36] width 79 height 16
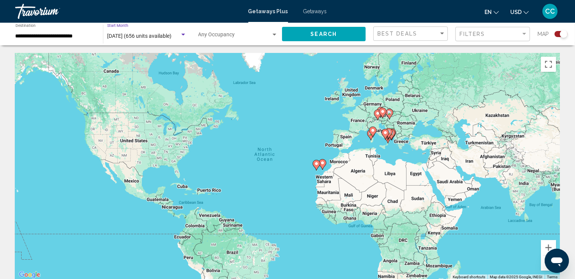
click at [76, 39] on input "**********" at bounding box center [56, 36] width 80 height 6
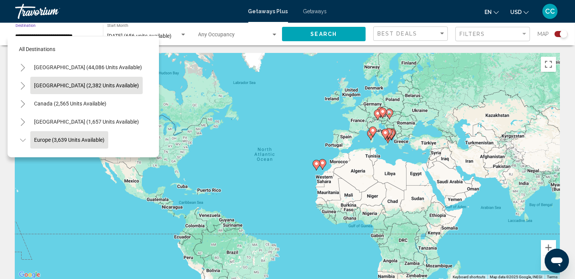
scroll to position [48, 0]
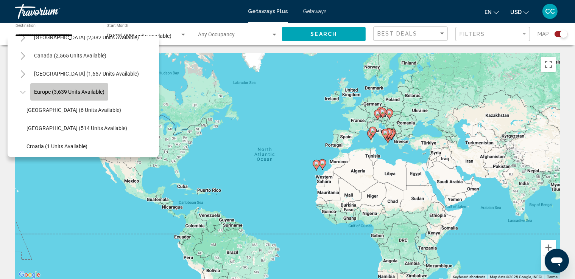
click at [90, 93] on span "Europe (3,639 units available)" at bounding box center [69, 92] width 70 height 6
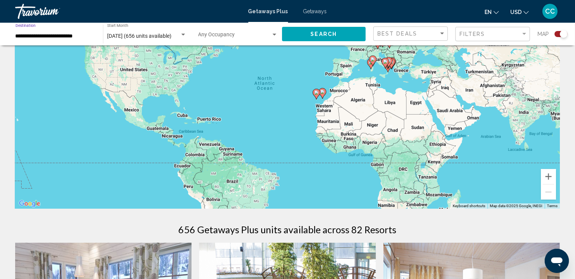
scroll to position [0, 0]
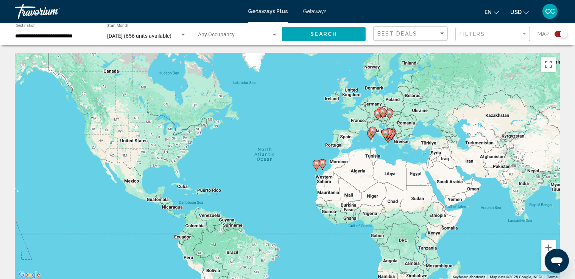
drag, startPoint x: 581, startPoint y: 40, endPoint x: 294, endPoint y: 218, distance: 337.7
click at [294, 218] on div "To activate drag with keyboard, press Alt + Enter. Once in keyboard drag state,…" at bounding box center [287, 166] width 545 height 227
click at [184, 34] on div "Search widget" at bounding box center [183, 35] width 4 height 2
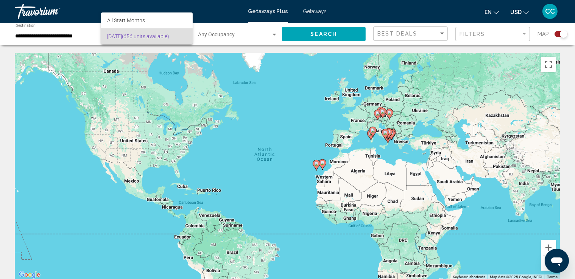
click at [180, 35] on span "September 2025 (656 units available)" at bounding box center [146, 36] width 79 height 16
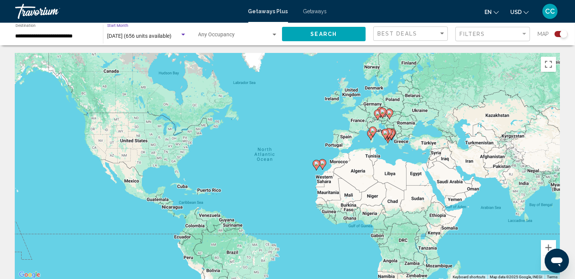
click at [184, 34] on div "Search widget" at bounding box center [183, 35] width 4 height 2
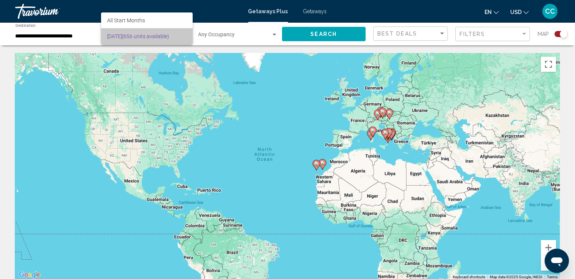
click at [176, 34] on span "September 2025 (656 units available)" at bounding box center [146, 36] width 79 height 16
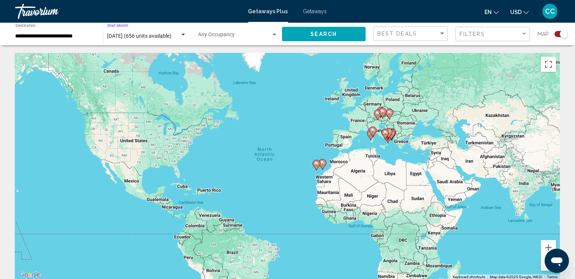
click at [257, 34] on span "Search widget" at bounding box center [234, 36] width 73 height 6
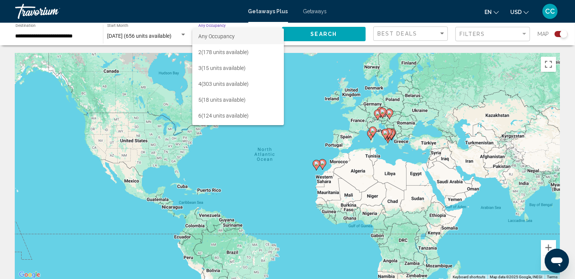
click at [291, 49] on div at bounding box center [287, 139] width 575 height 279
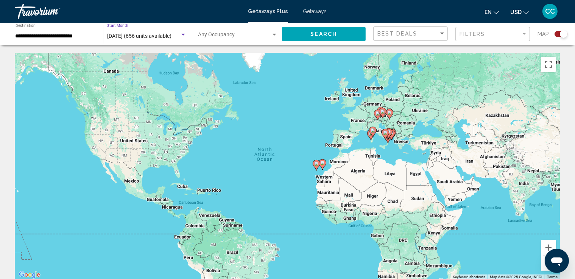
click at [183, 33] on div "Search widget" at bounding box center [183, 35] width 7 height 6
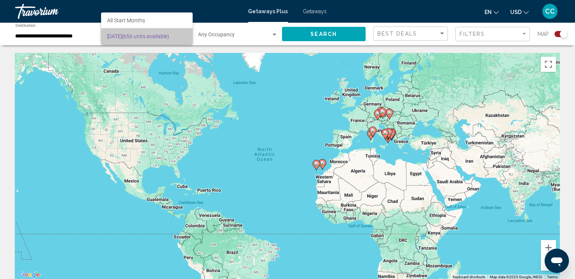
click at [183, 33] on span "September 2025 (656 units available)" at bounding box center [146, 36] width 79 height 16
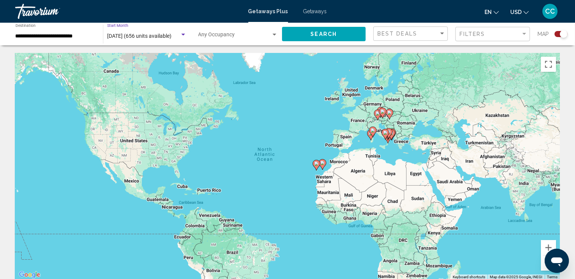
click at [182, 33] on div "Search widget" at bounding box center [183, 35] width 7 height 6
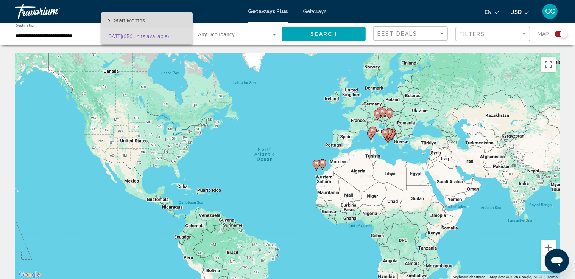
click at [138, 20] on span "All Start Months" at bounding box center [126, 20] width 38 height 6
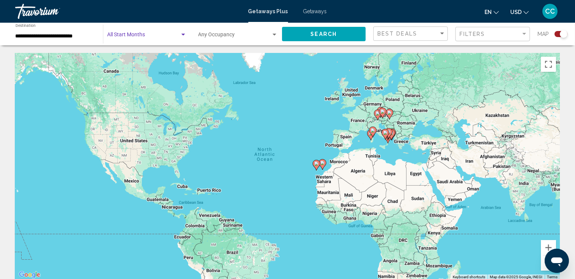
click at [90, 37] on input "**********" at bounding box center [56, 36] width 80 height 6
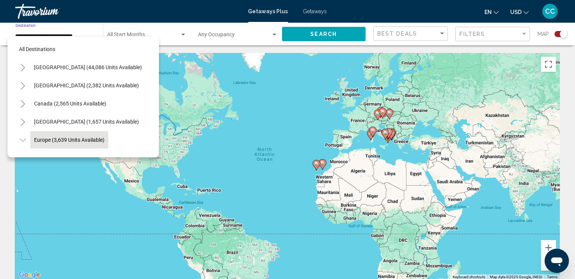
scroll to position [48, 0]
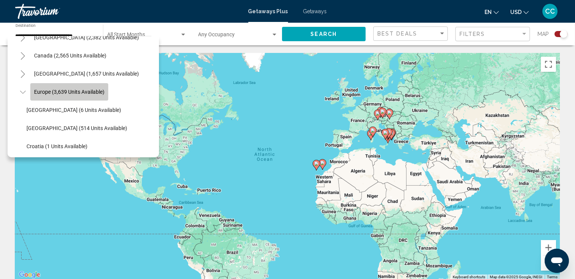
click at [84, 93] on span "Europe (3,639 units available)" at bounding box center [69, 92] width 70 height 6
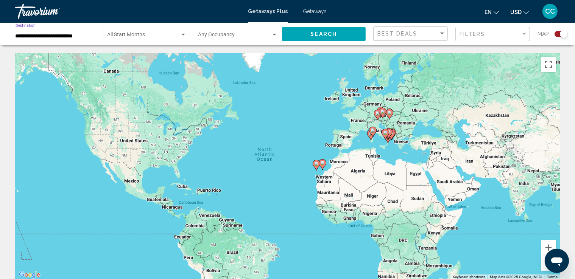
click at [182, 34] on div "Search widget" at bounding box center [183, 35] width 4 height 2
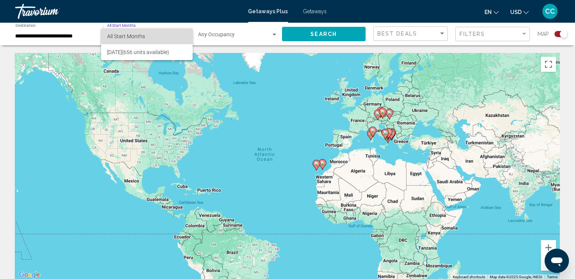
click at [182, 34] on span "All Start Months" at bounding box center [146, 36] width 79 height 16
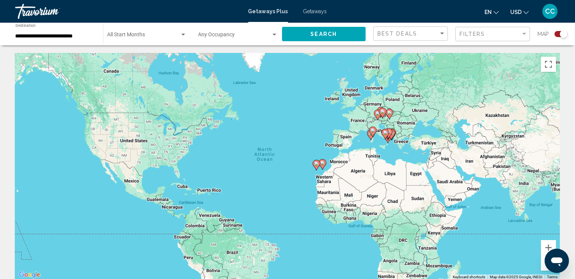
click at [253, 10] on span "Getaways Plus" at bounding box center [268, 11] width 40 height 6
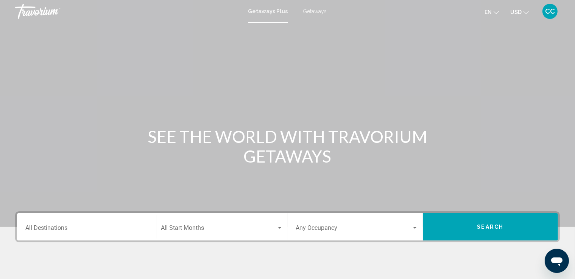
click at [255, 15] on div "Getaways Plus Getaways en English Español Français Italiano Português русский U…" at bounding box center [287, 11] width 575 height 16
click at [265, 12] on span "Getaways Plus" at bounding box center [268, 11] width 40 height 6
click at [98, 227] on input "Destination All Destinations" at bounding box center [86, 229] width 122 height 7
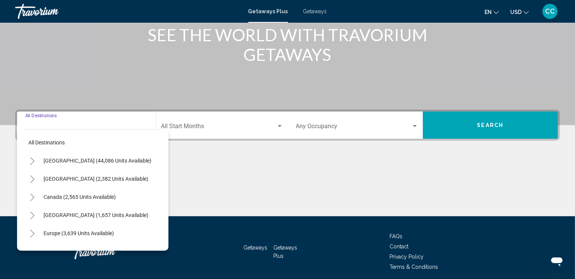
scroll to position [132, 0]
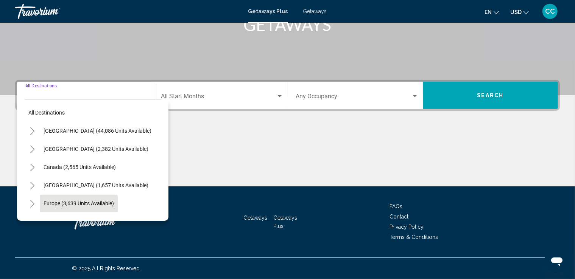
click at [89, 205] on span "Europe (3,639 units available)" at bounding box center [79, 204] width 70 height 6
type input "**********"
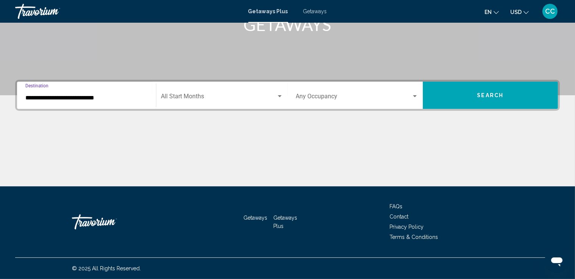
click at [280, 96] on div "Search widget" at bounding box center [280, 96] width 4 height 2
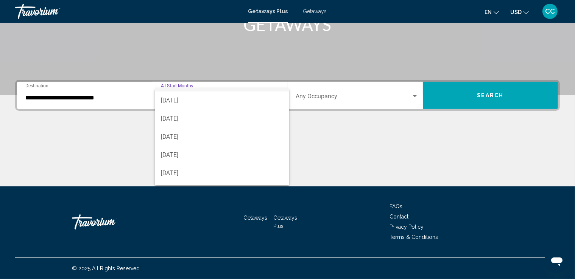
scroll to position [30, 0]
click at [206, 162] on span "[DATE]" at bounding box center [222, 158] width 122 height 18
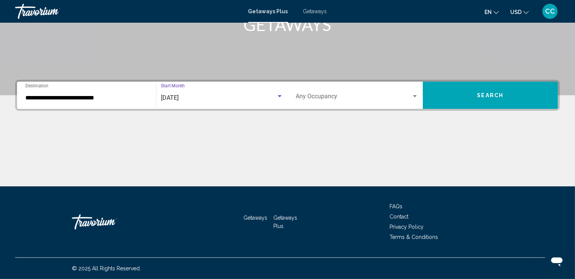
click at [475, 96] on button "Search" at bounding box center [490, 95] width 135 height 27
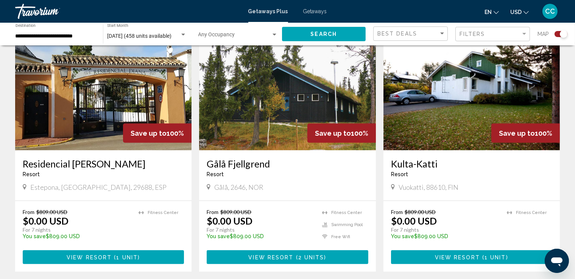
scroll to position [1136, 0]
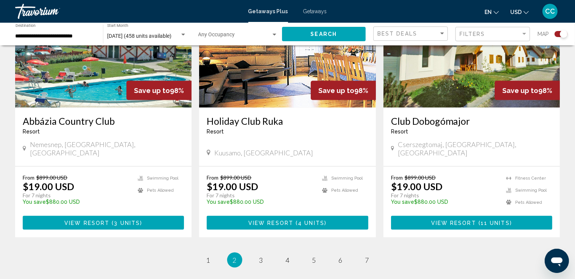
scroll to position [1173, 0]
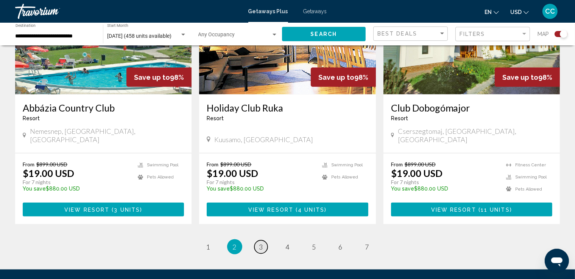
click at [260, 243] on span "3" at bounding box center [261, 247] width 4 height 8
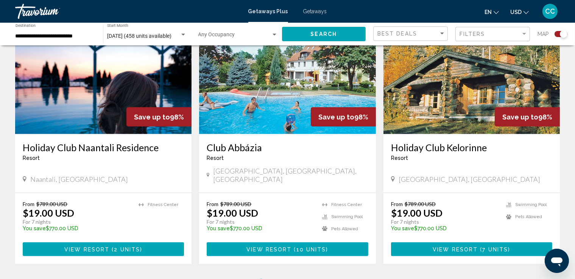
scroll to position [1112, 0]
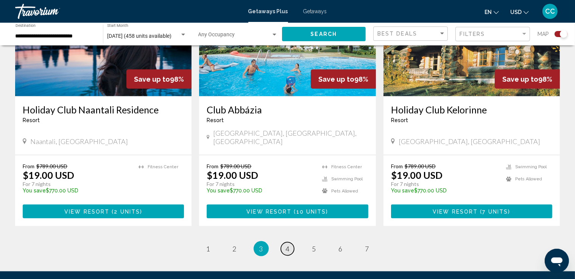
click at [288, 245] on span "4" at bounding box center [288, 249] width 4 height 8
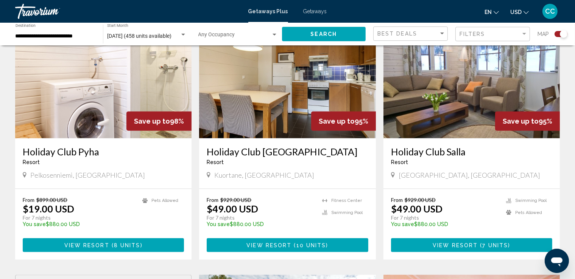
scroll to position [833, 0]
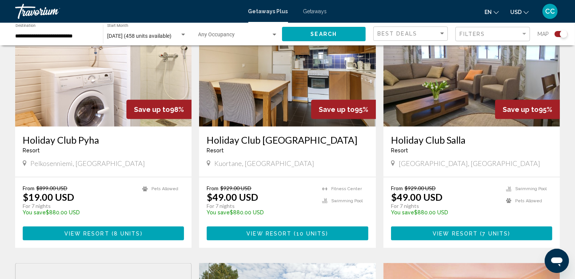
click at [472, 93] on img "Main content" at bounding box center [471, 66] width 176 height 121
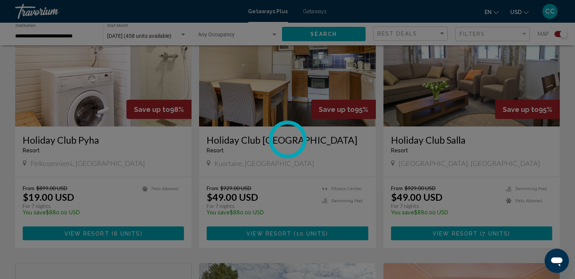
click at [472, 93] on div at bounding box center [287, 139] width 575 height 279
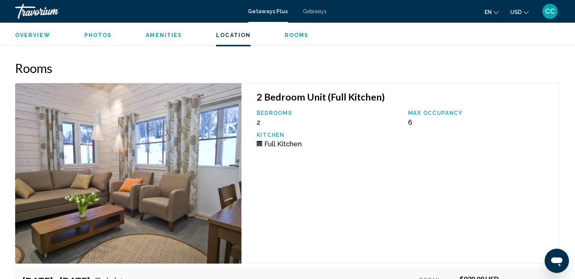
scroll to position [1136, 0]
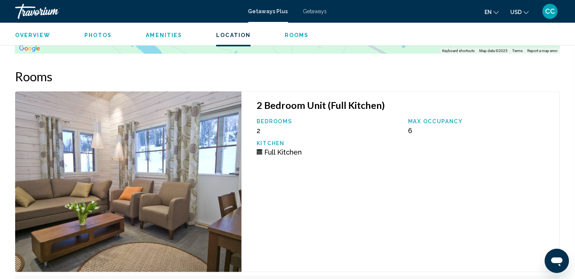
click at [129, 184] on img "Main content" at bounding box center [128, 182] width 226 height 181
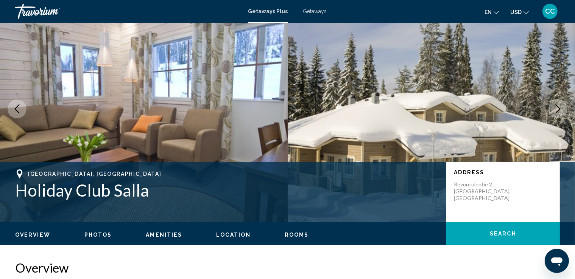
scroll to position [0, 0]
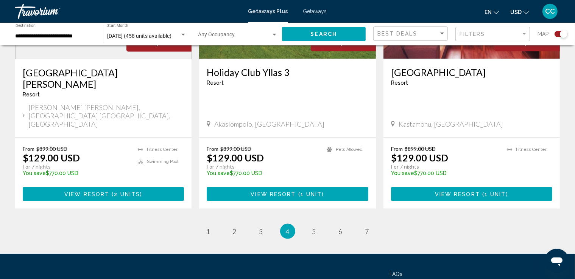
scroll to position [1188, 0]
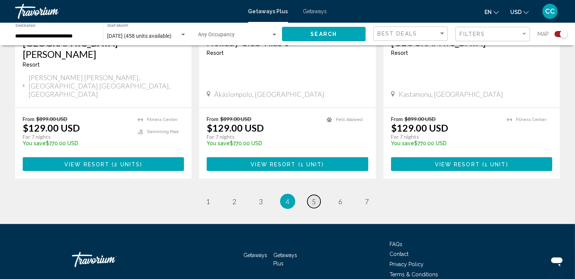
click at [315, 198] on span "5" at bounding box center [314, 202] width 4 height 8
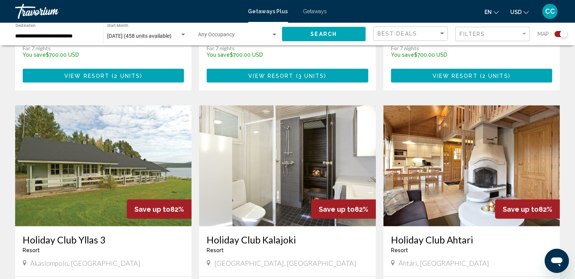
scroll to position [1060, 0]
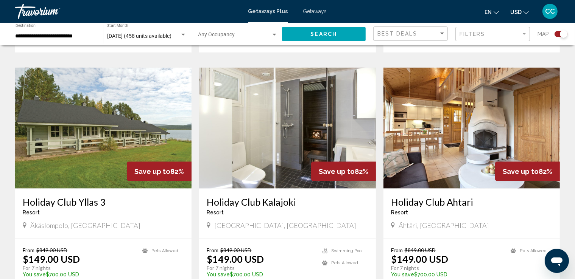
click at [319, 92] on img "Main content" at bounding box center [287, 128] width 176 height 121
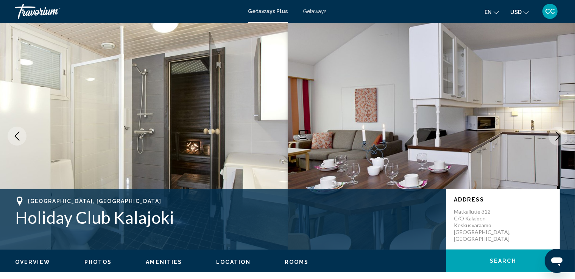
click at [554, 136] on icon "Next image" at bounding box center [557, 136] width 9 height 9
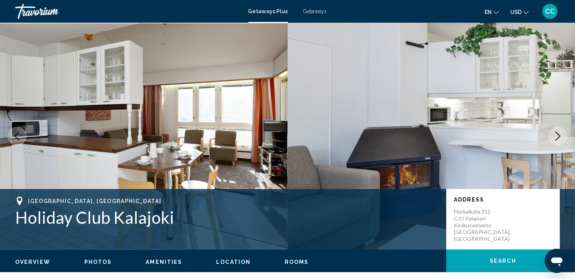
click at [555, 134] on icon "Next image" at bounding box center [557, 136] width 9 height 9
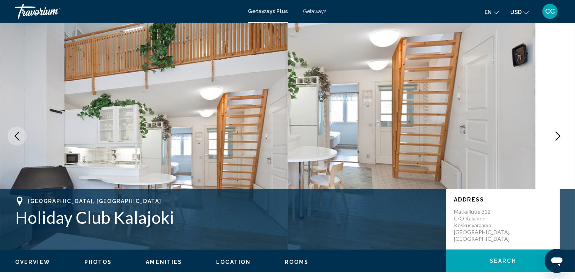
click at [555, 134] on icon "Next image" at bounding box center [557, 136] width 9 height 9
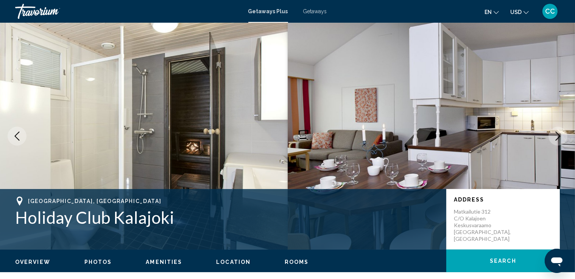
click at [557, 135] on icon "Next image" at bounding box center [557, 136] width 9 height 9
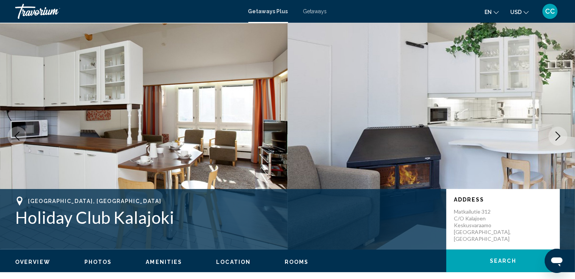
click at [553, 134] on icon "Next image" at bounding box center [557, 136] width 9 height 9
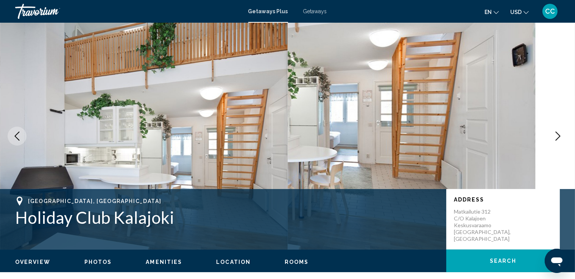
click at [555, 136] on icon "Next image" at bounding box center [557, 136] width 9 height 9
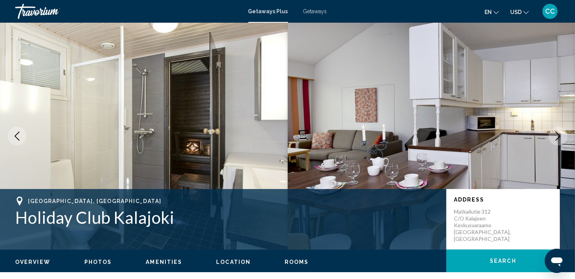
click at [555, 136] on icon "Next image" at bounding box center [557, 136] width 9 height 9
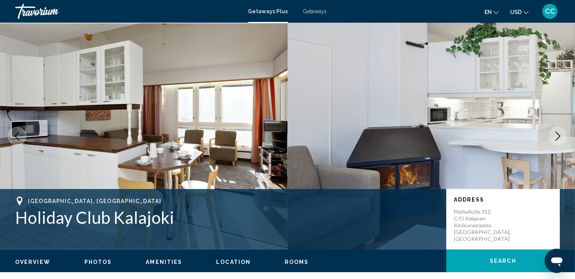
click at [555, 136] on icon "Next image" at bounding box center [557, 136] width 9 height 9
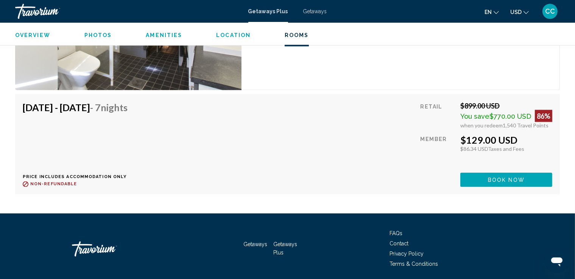
scroll to position [1287, 0]
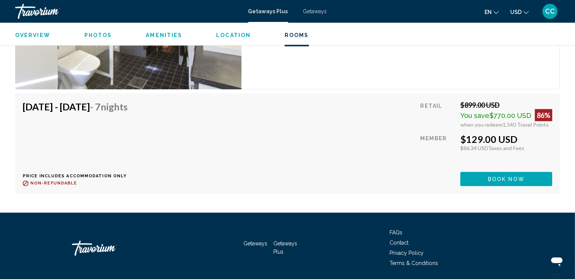
click at [500, 179] on span "Book now" at bounding box center [506, 180] width 37 height 6
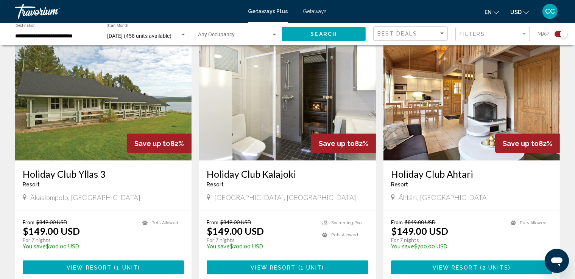
scroll to position [1125, 0]
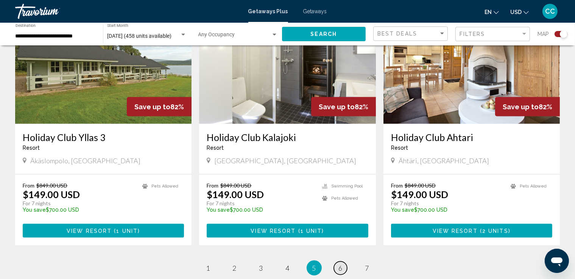
click at [340, 264] on span "6" at bounding box center [341, 268] width 4 height 8
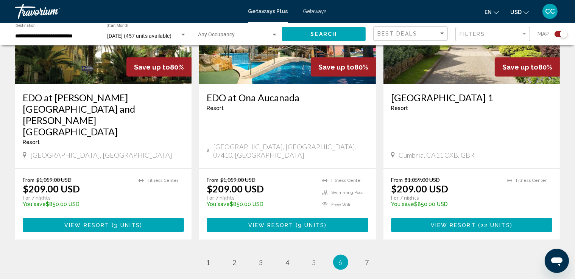
scroll to position [1211, 0]
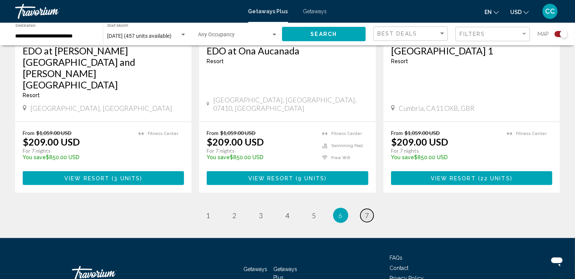
click at [371, 209] on link "page 7" at bounding box center [366, 215] width 13 height 13
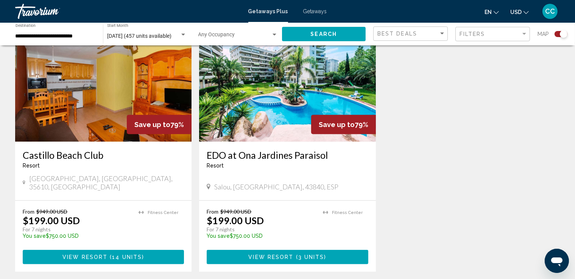
scroll to position [673, 0]
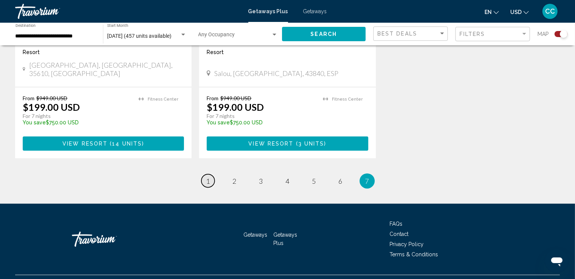
click at [205, 174] on link "page 1" at bounding box center [207, 180] width 13 height 13
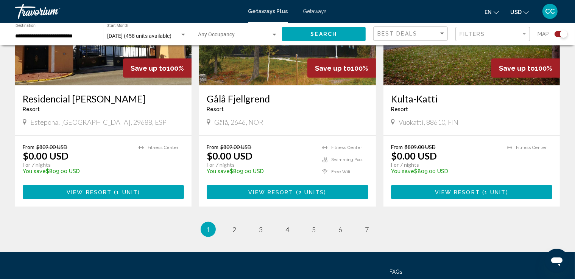
scroll to position [1200, 0]
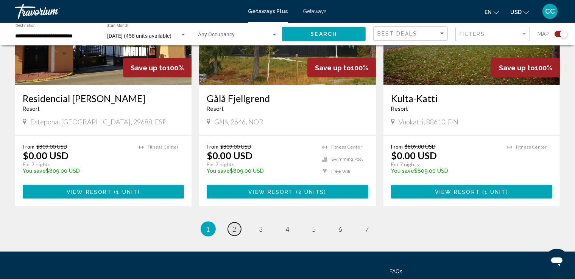
click at [234, 225] on span "2" at bounding box center [235, 229] width 4 height 8
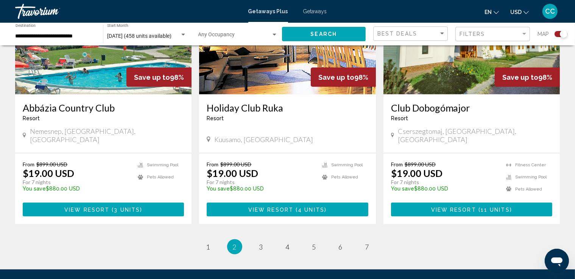
scroll to position [1211, 0]
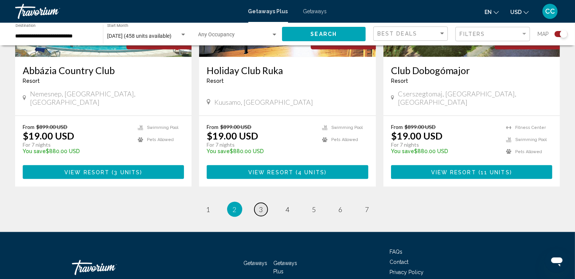
click at [260, 206] on span "3" at bounding box center [261, 210] width 4 height 8
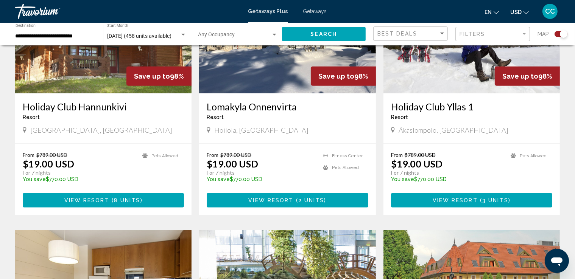
scroll to position [606, 0]
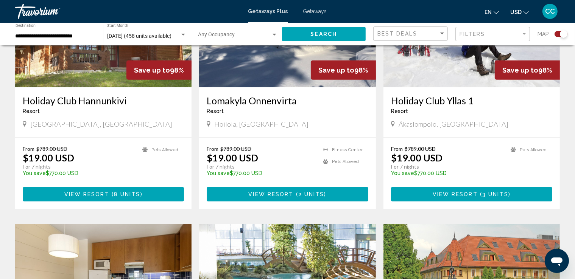
click at [286, 195] on span "View Resort" at bounding box center [270, 195] width 45 height 6
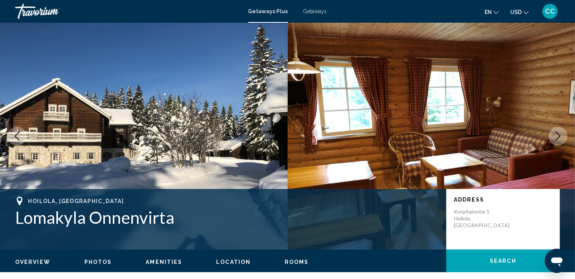
click at [552, 134] on button "Next image" at bounding box center [557, 136] width 19 height 19
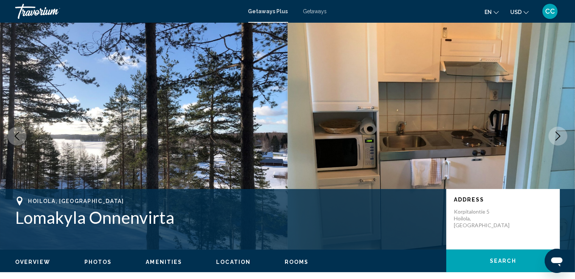
click at [553, 134] on icon "Next image" at bounding box center [557, 136] width 9 height 9
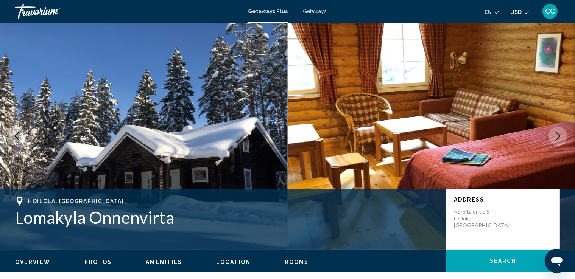
click at [554, 134] on icon "Next image" at bounding box center [557, 136] width 9 height 9
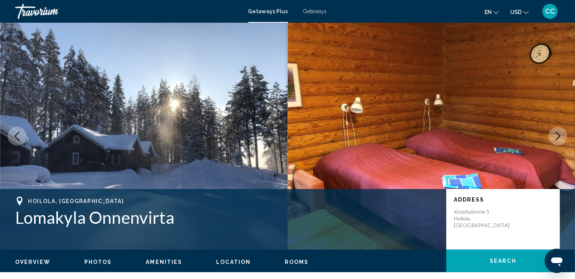
click at [554, 134] on icon "Next image" at bounding box center [557, 136] width 9 height 9
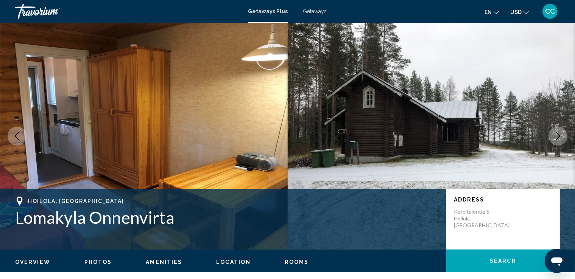
click at [554, 134] on icon "Next image" at bounding box center [557, 136] width 9 height 9
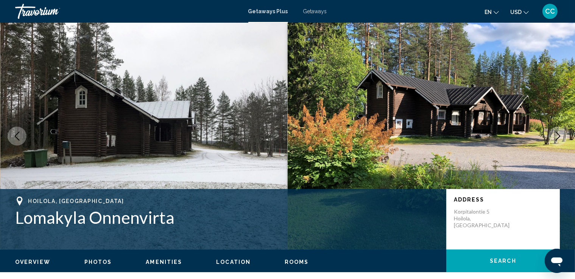
click at [554, 134] on icon "Next image" at bounding box center [557, 136] width 9 height 9
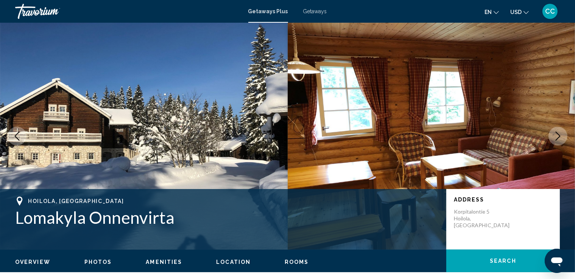
click at [554, 134] on icon "Next image" at bounding box center [557, 136] width 9 height 9
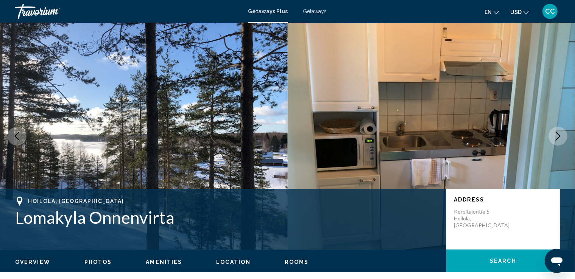
click at [554, 134] on icon "Next image" at bounding box center [557, 136] width 9 height 9
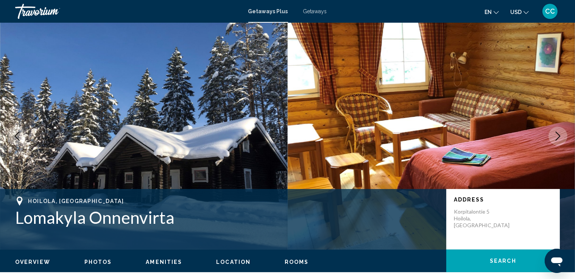
click at [555, 134] on icon "Next image" at bounding box center [557, 136] width 9 height 9
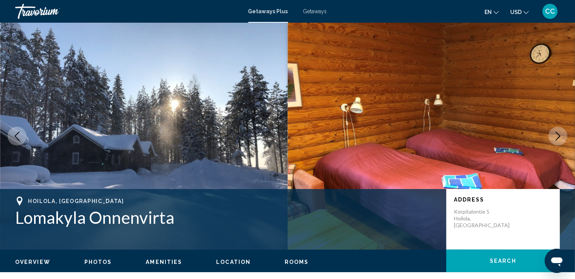
click at [555, 134] on icon "Next image" at bounding box center [557, 136] width 9 height 9
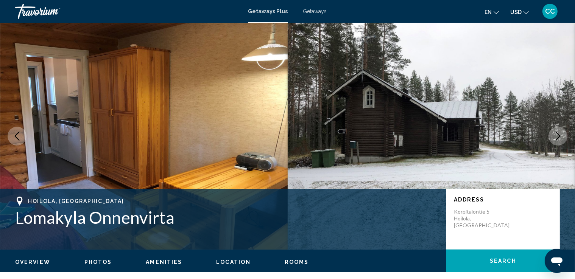
click at [555, 134] on icon "Next image" at bounding box center [557, 136] width 9 height 9
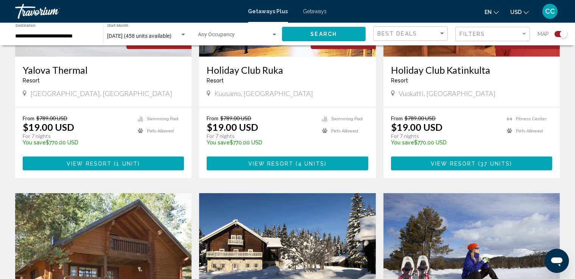
scroll to position [492, 0]
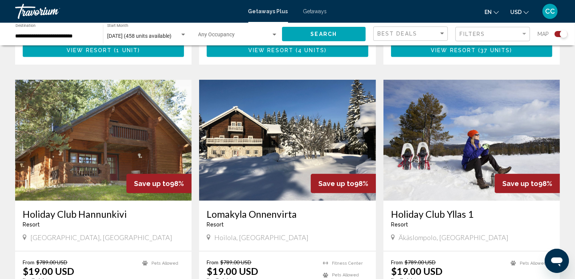
click at [456, 146] on img "Main content" at bounding box center [471, 140] width 176 height 121
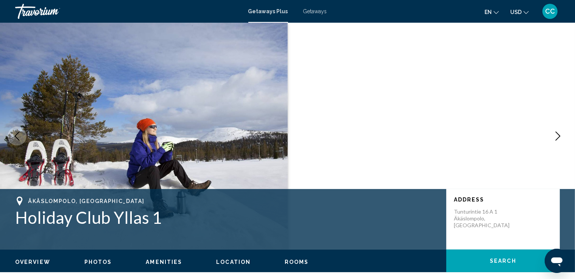
click at [556, 135] on icon "Next image" at bounding box center [557, 136] width 9 height 9
click at [556, 136] on icon "Next image" at bounding box center [557, 136] width 9 height 9
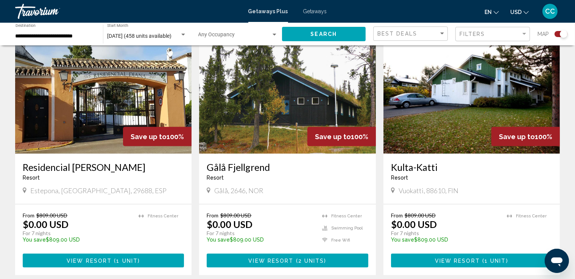
scroll to position [1173, 0]
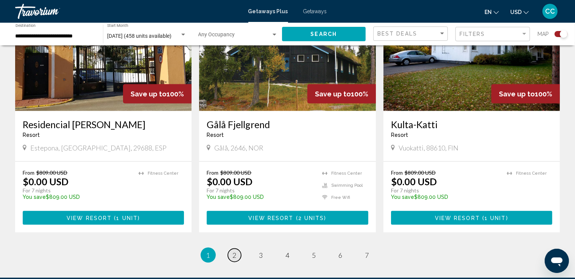
click at [232, 249] on link "page 2" at bounding box center [234, 255] width 13 height 13
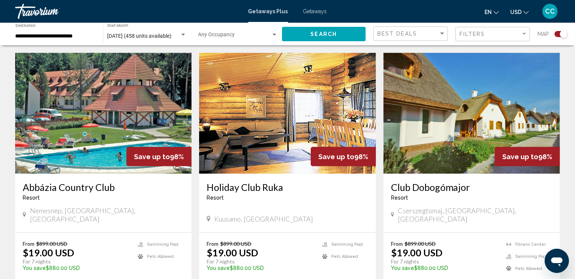
scroll to position [1098, 0]
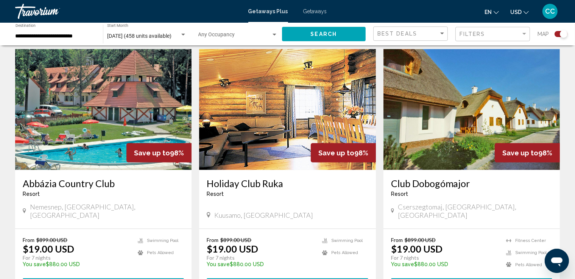
click at [294, 101] on img "Main content" at bounding box center [287, 109] width 176 height 121
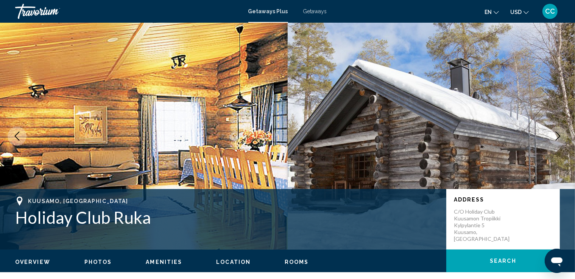
click at [555, 135] on icon "Next image" at bounding box center [557, 136] width 9 height 9
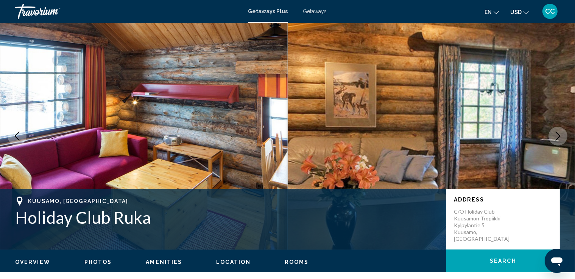
click at [555, 135] on icon "Next image" at bounding box center [557, 136] width 9 height 9
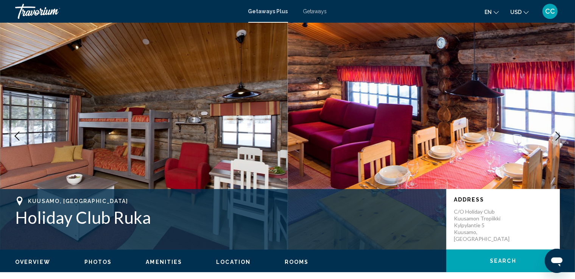
click at [555, 135] on icon "Next image" at bounding box center [557, 136] width 9 height 9
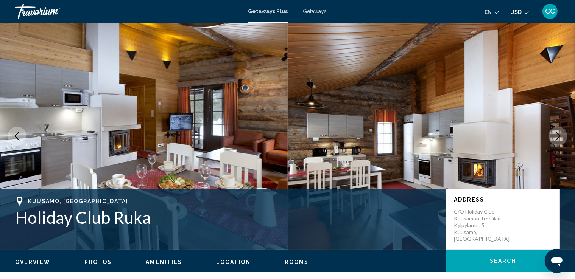
click at [555, 135] on icon "Next image" at bounding box center [557, 136] width 9 height 9
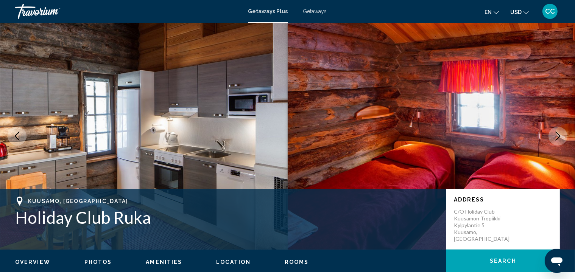
click at [555, 135] on icon "Next image" at bounding box center [557, 136] width 9 height 9
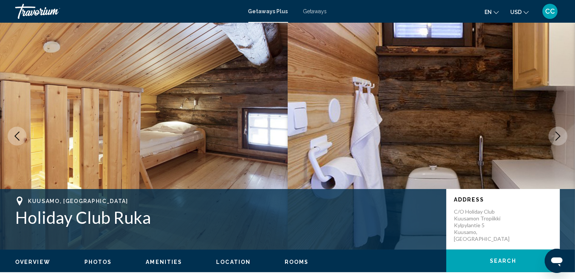
click at [555, 135] on icon "Next image" at bounding box center [557, 136] width 9 height 9
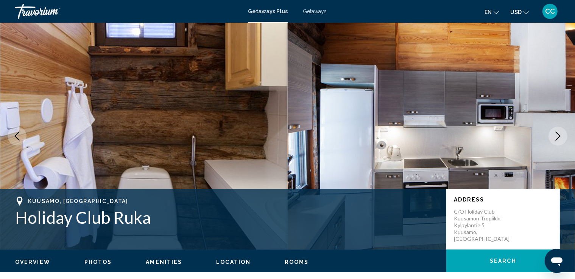
click at [555, 135] on icon "Next image" at bounding box center [557, 136] width 9 height 9
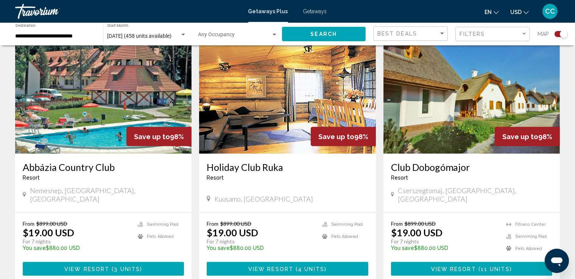
scroll to position [1141, 0]
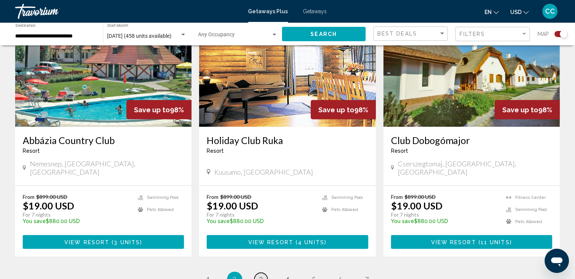
click at [256, 273] on link "page 3" at bounding box center [260, 279] width 13 height 13
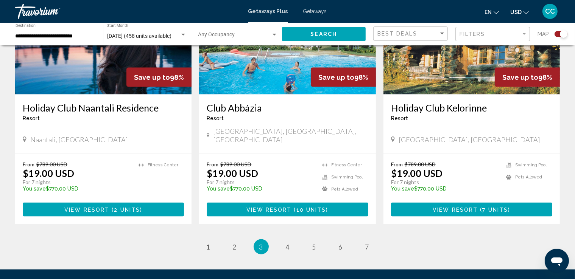
scroll to position [1126, 0]
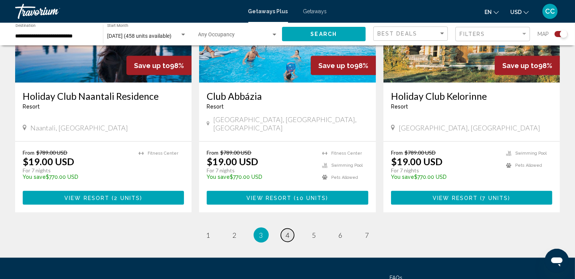
click at [288, 231] on span "4" at bounding box center [288, 235] width 4 height 8
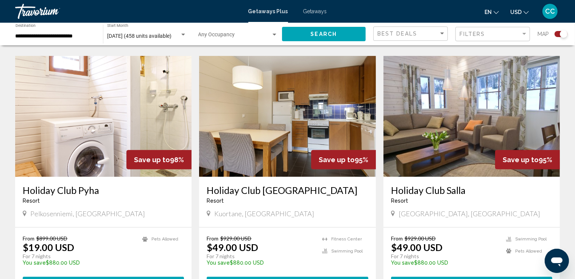
scroll to position [790, 0]
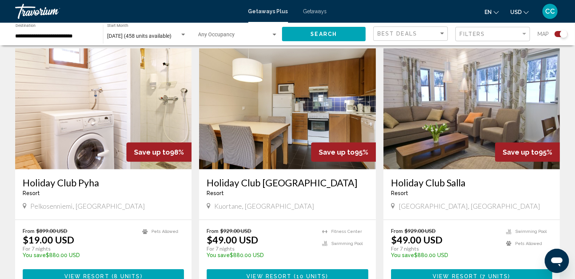
click at [491, 109] on img "Main content" at bounding box center [471, 108] width 176 height 121
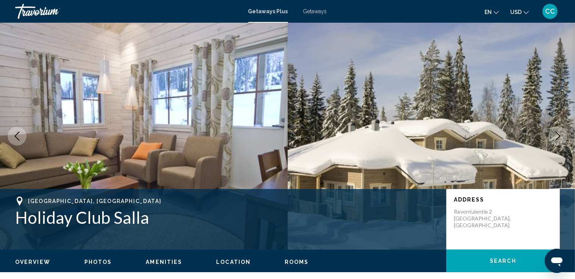
click at [557, 135] on icon "Next image" at bounding box center [557, 136] width 9 height 9
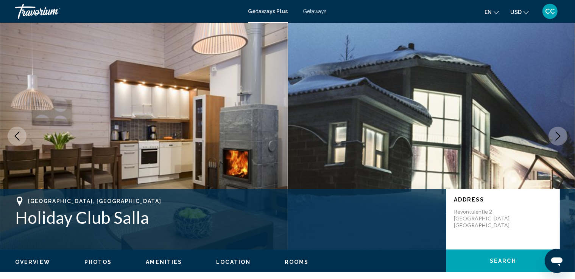
click at [557, 135] on icon "Next image" at bounding box center [557, 136] width 9 height 9
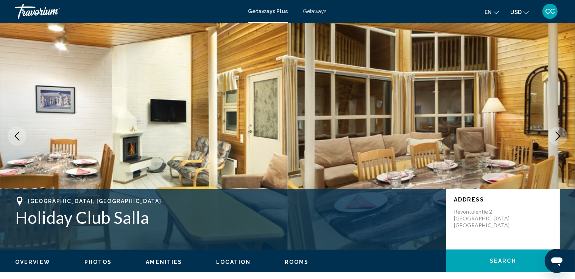
click at [557, 135] on icon "Next image" at bounding box center [557, 136] width 9 height 9
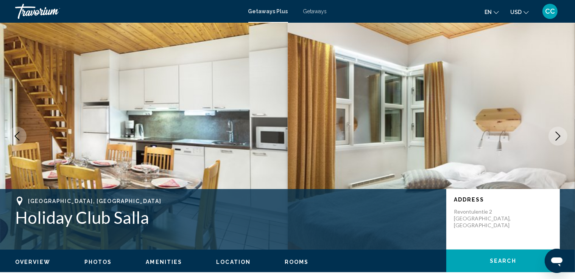
click at [557, 135] on icon "Next image" at bounding box center [557, 136] width 9 height 9
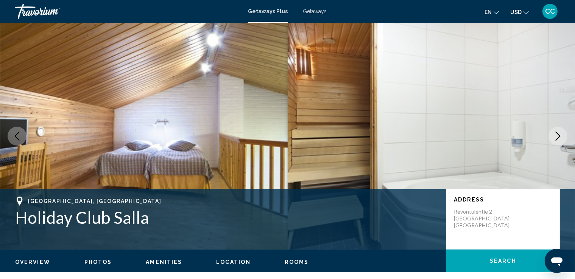
click at [557, 135] on icon "Next image" at bounding box center [557, 136] width 9 height 9
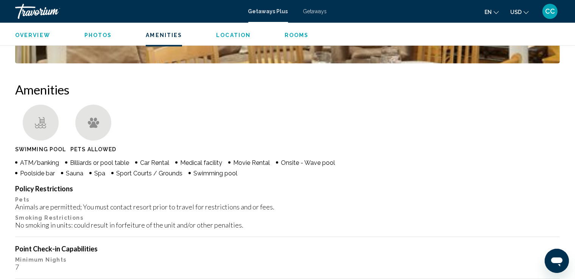
scroll to position [445, 0]
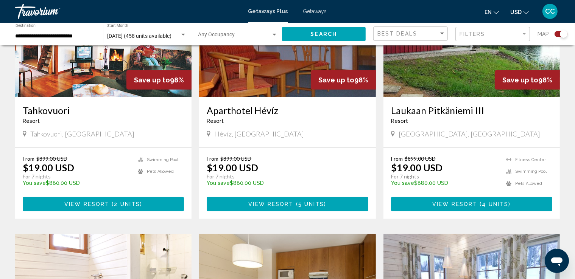
scroll to position [680, 0]
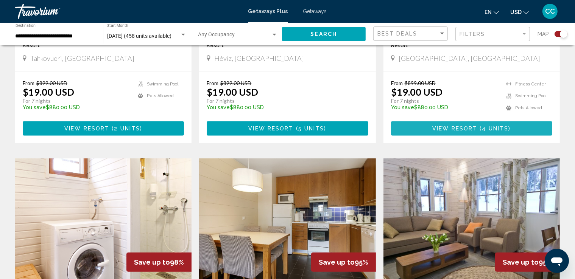
click at [470, 126] on span "View Resort" at bounding box center [454, 129] width 45 height 6
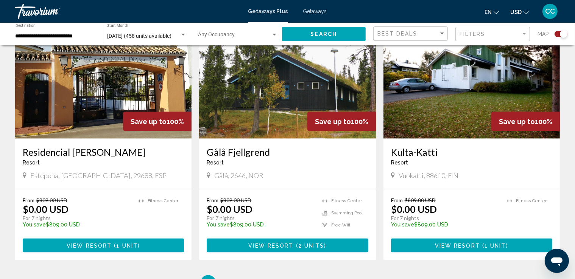
scroll to position [1173, 0]
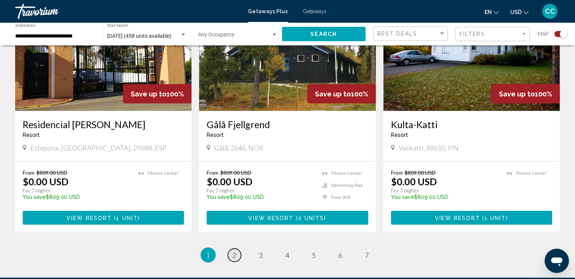
click at [234, 251] on span "2" at bounding box center [235, 255] width 4 height 8
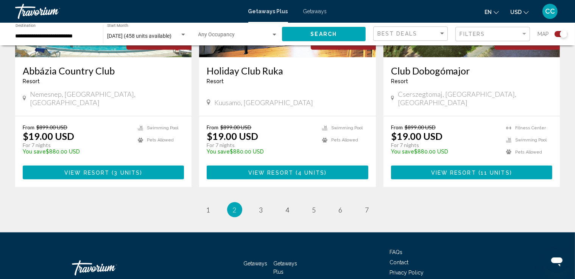
scroll to position [1211, 0]
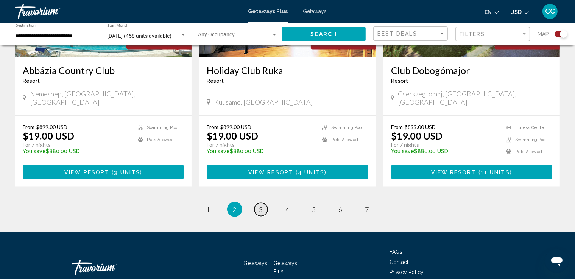
click at [259, 206] on span "3" at bounding box center [261, 210] width 4 height 8
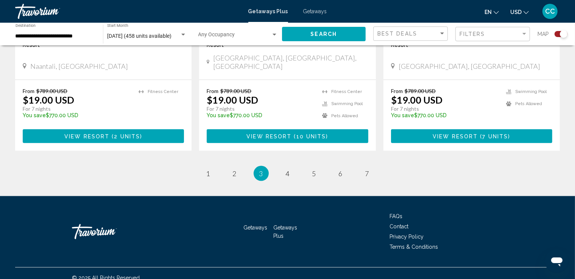
scroll to position [1188, 0]
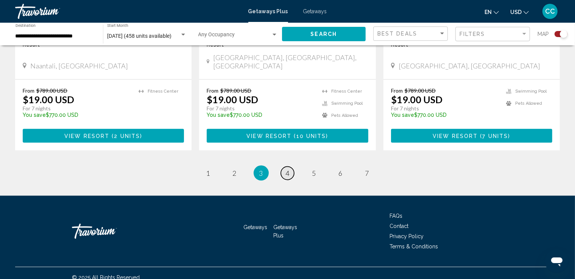
click at [287, 169] on span "4" at bounding box center [288, 173] width 4 height 8
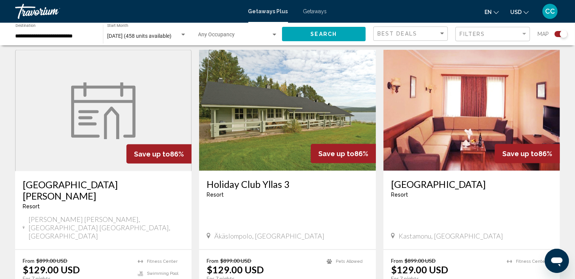
scroll to position [1136, 0]
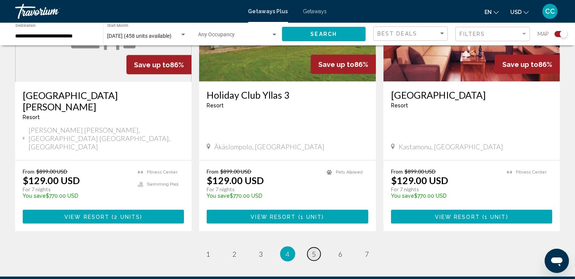
click at [313, 250] on span "5" at bounding box center [314, 254] width 4 height 8
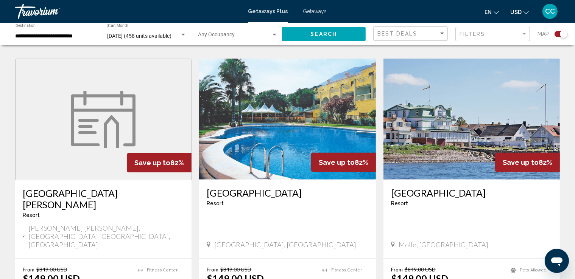
scroll to position [833, 0]
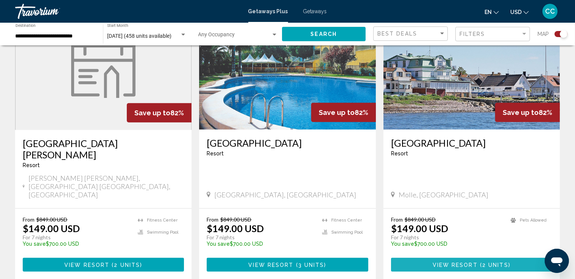
click at [468, 262] on span "View Resort" at bounding box center [455, 265] width 45 height 6
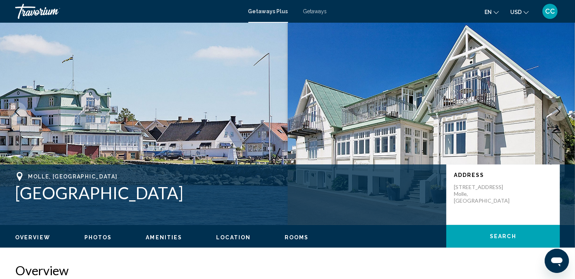
scroll to position [38, 0]
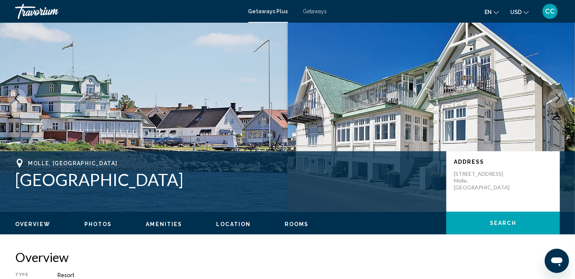
click at [556, 97] on icon "Next image" at bounding box center [557, 98] width 9 height 9
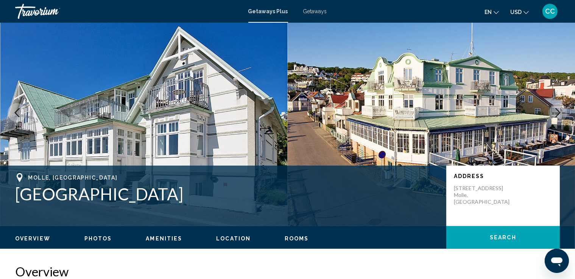
scroll to position [0, 0]
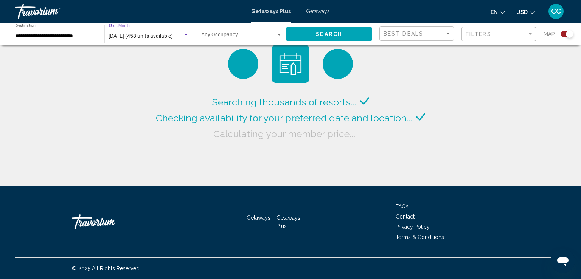
click at [186, 35] on div "Search widget" at bounding box center [186, 35] width 4 height 2
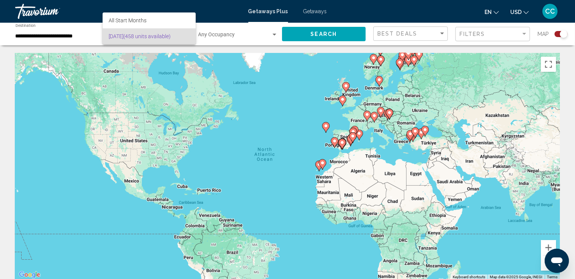
click at [19, 36] on div at bounding box center [287, 139] width 575 height 279
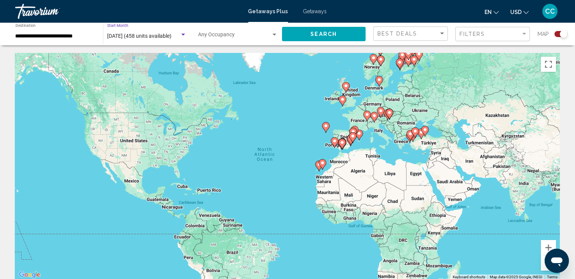
click at [185, 33] on div "Search widget" at bounding box center [183, 35] width 7 height 6
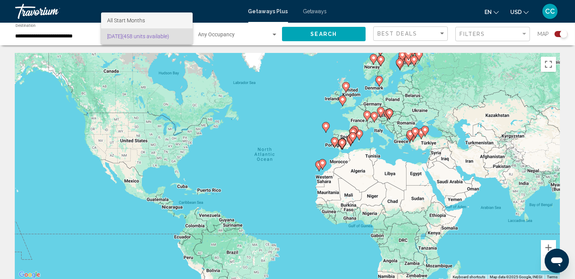
click at [159, 20] on span "All Start Months" at bounding box center [146, 20] width 79 height 16
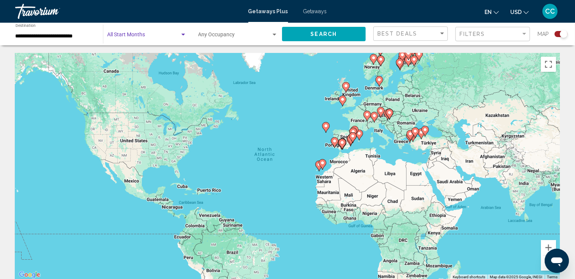
click at [183, 32] on div "Search widget" at bounding box center [183, 35] width 7 height 6
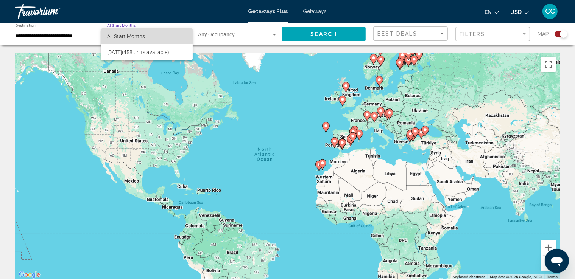
click at [144, 36] on span "All Start Months" at bounding box center [126, 36] width 38 height 6
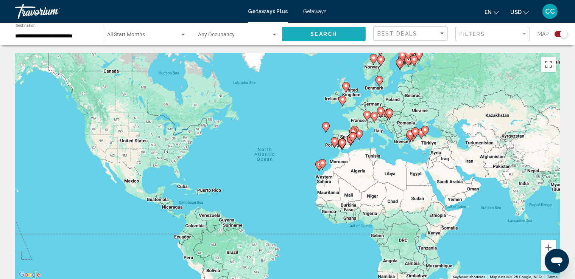
click at [320, 36] on span "Search" at bounding box center [323, 34] width 26 height 6
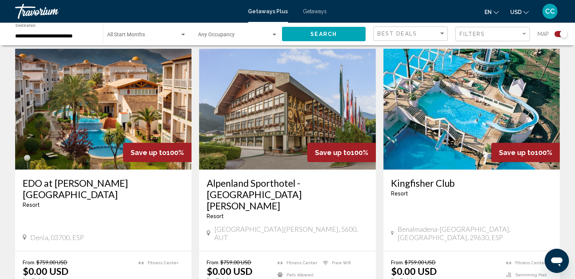
scroll to position [842, 0]
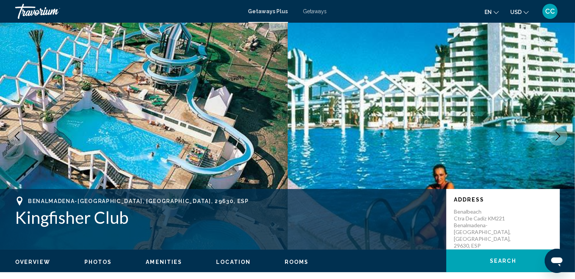
click at [556, 135] on icon "Next image" at bounding box center [557, 136] width 9 height 9
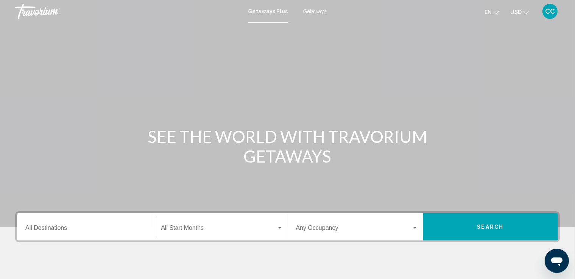
click at [82, 226] on input "Destination All Destinations" at bounding box center [86, 229] width 122 height 7
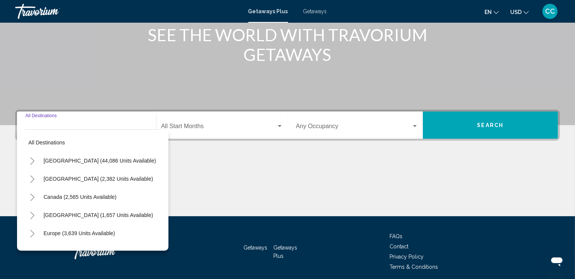
scroll to position [132, 0]
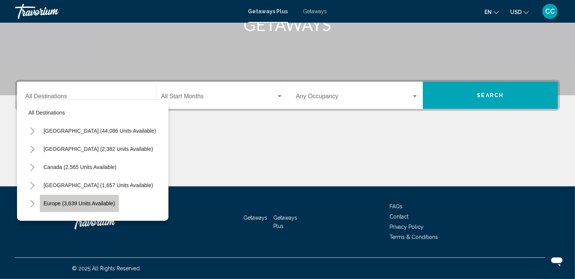
click at [72, 199] on button "Europe (3,639 units available)" at bounding box center [79, 203] width 79 height 17
type input "**********"
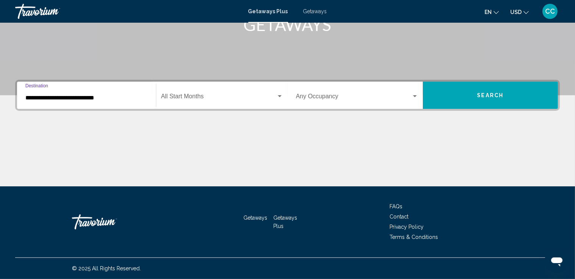
click at [281, 95] on div "Search widget" at bounding box center [279, 96] width 7 height 6
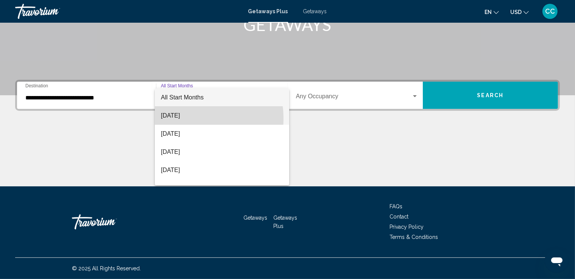
click at [181, 119] on span "[DATE]" at bounding box center [222, 116] width 122 height 18
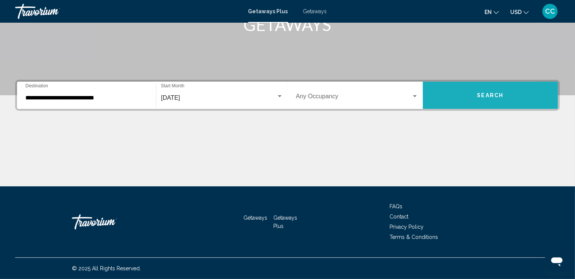
click at [452, 97] on button "Search" at bounding box center [490, 95] width 135 height 27
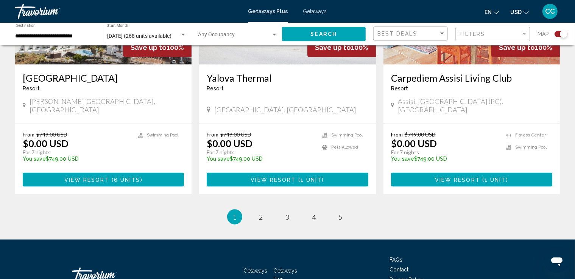
scroll to position [1173, 0]
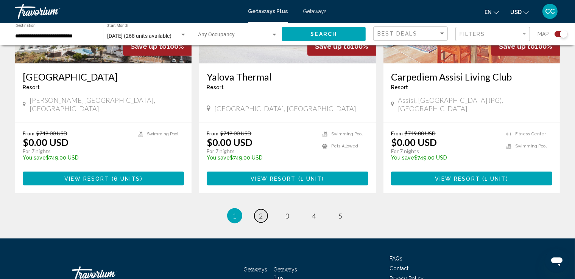
click at [262, 212] on span "2" at bounding box center [261, 216] width 4 height 8
